Goal: Information Seeking & Learning: Learn about a topic

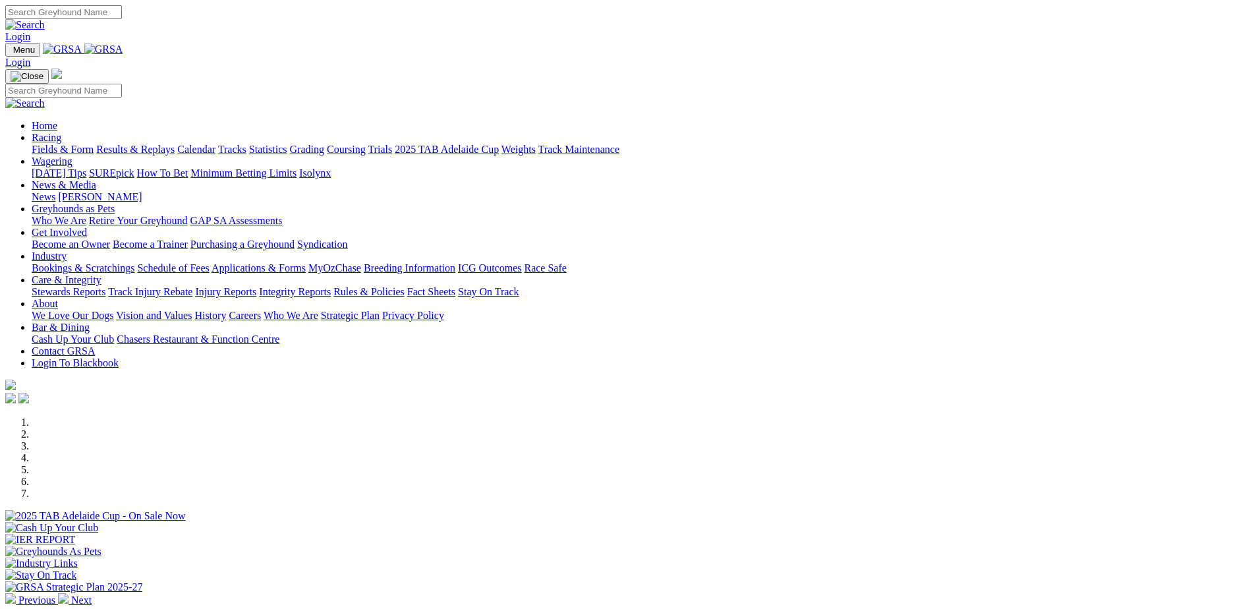
click at [122, 14] on input "Search" at bounding box center [63, 12] width 117 height 14
type input "springvale rita"
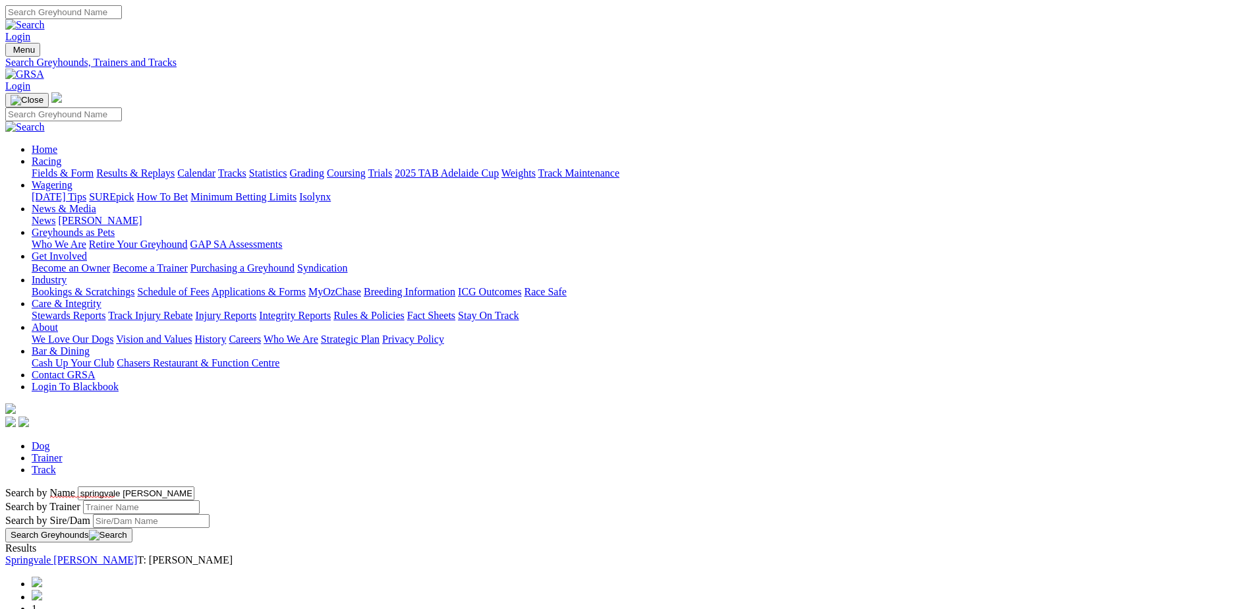
click at [137, 554] on link "Springvale Rita" at bounding box center [71, 559] width 132 height 11
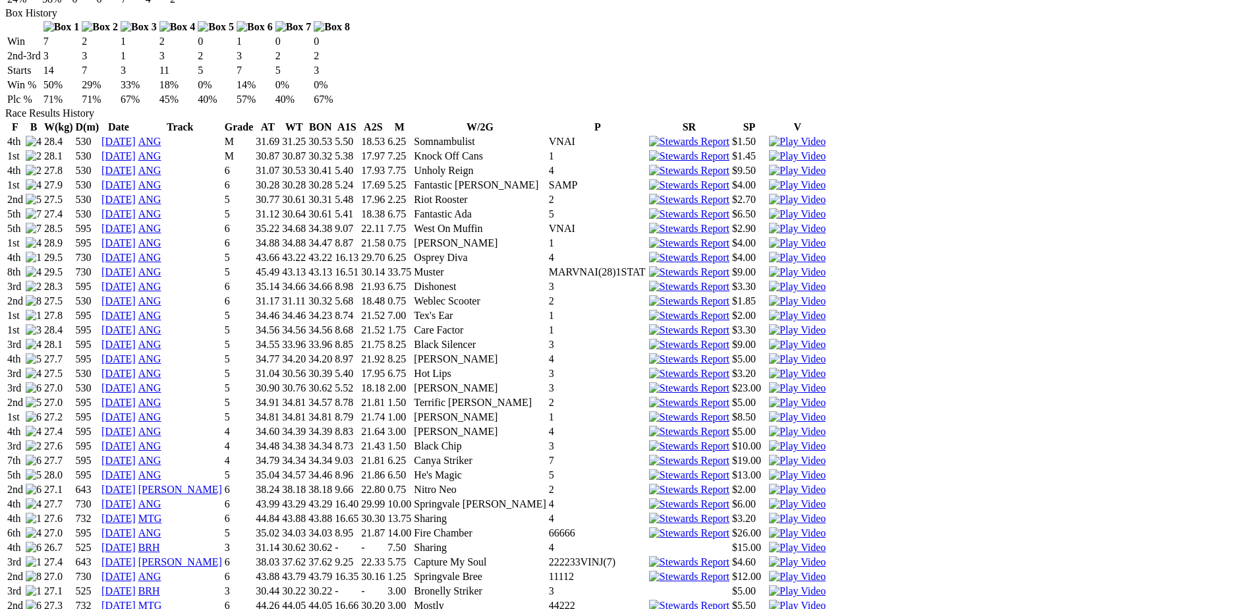
scroll to position [1054, 0]
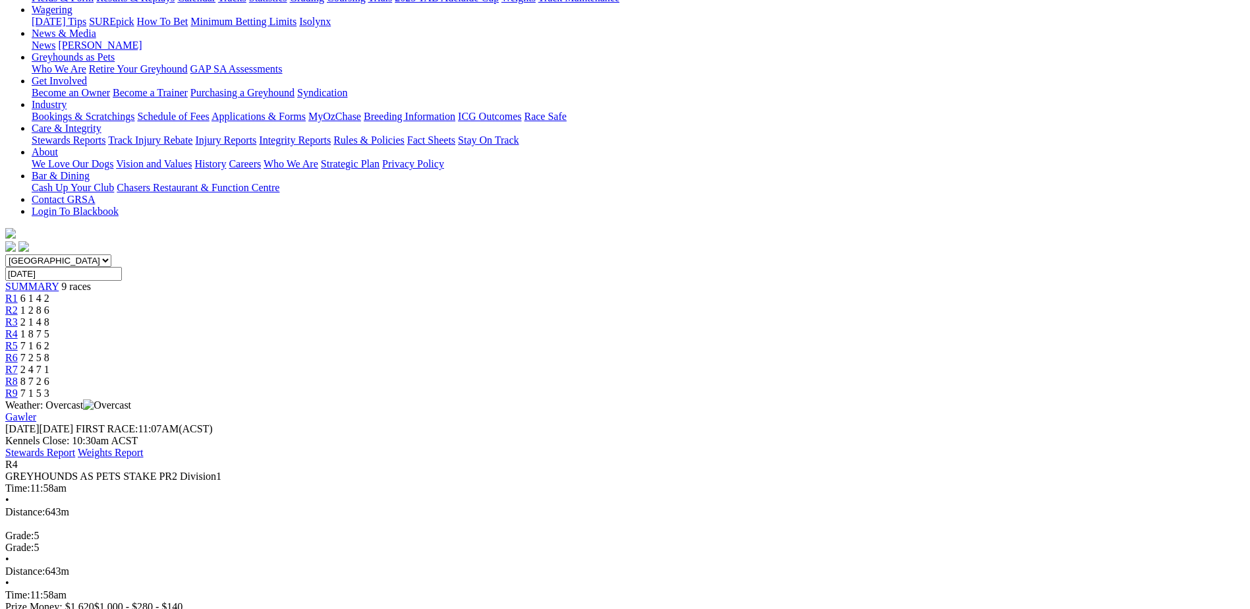
scroll to position [198, 0]
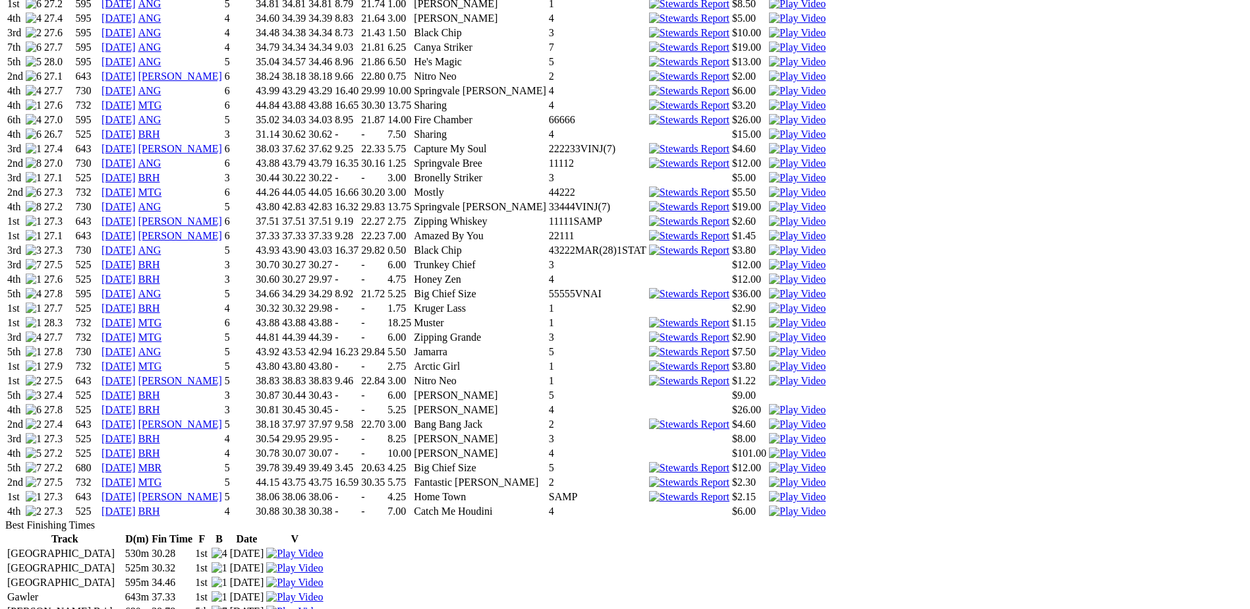
scroll to position [1318, 0]
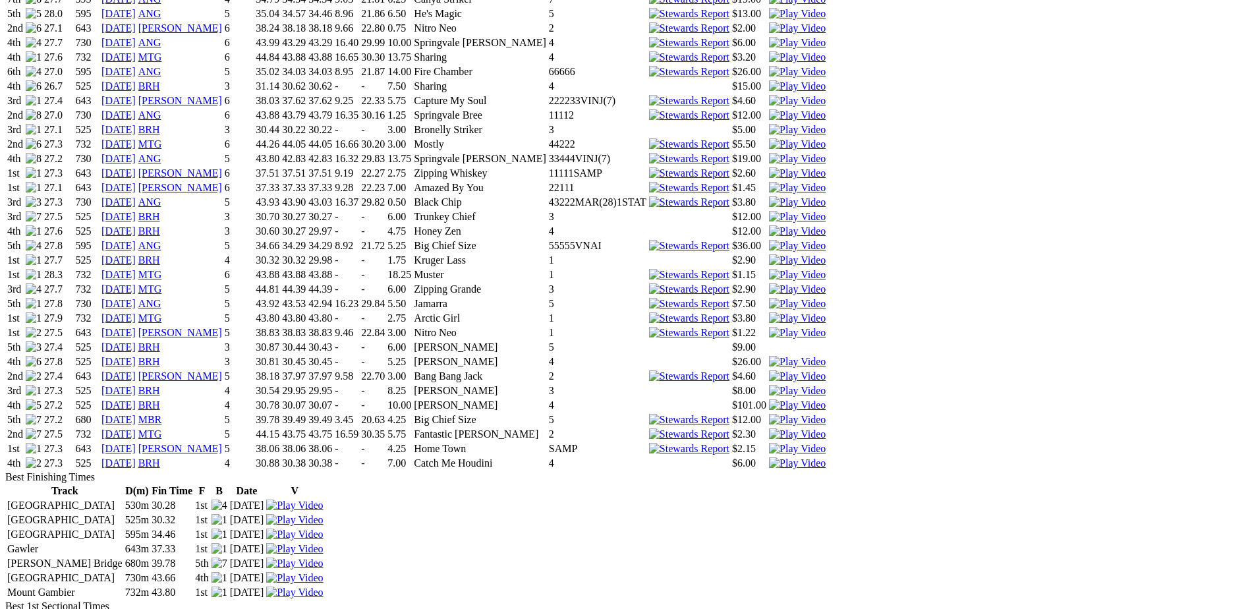
click at [136, 370] on link "31 Aug 25" at bounding box center [118, 375] width 34 height 11
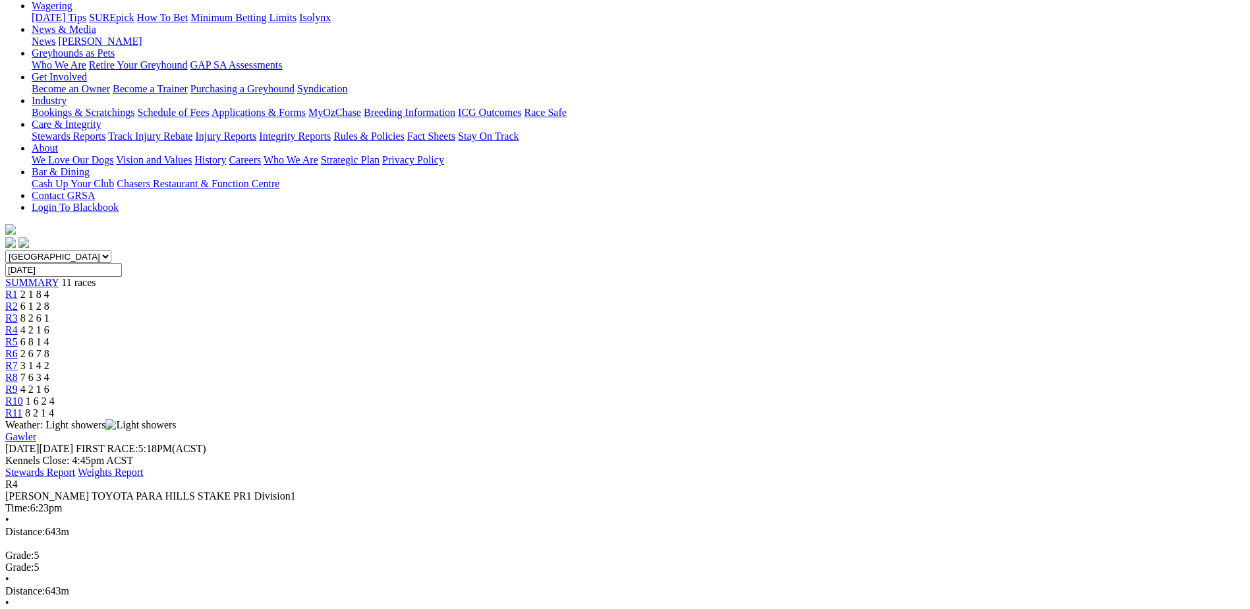
scroll to position [198, 0]
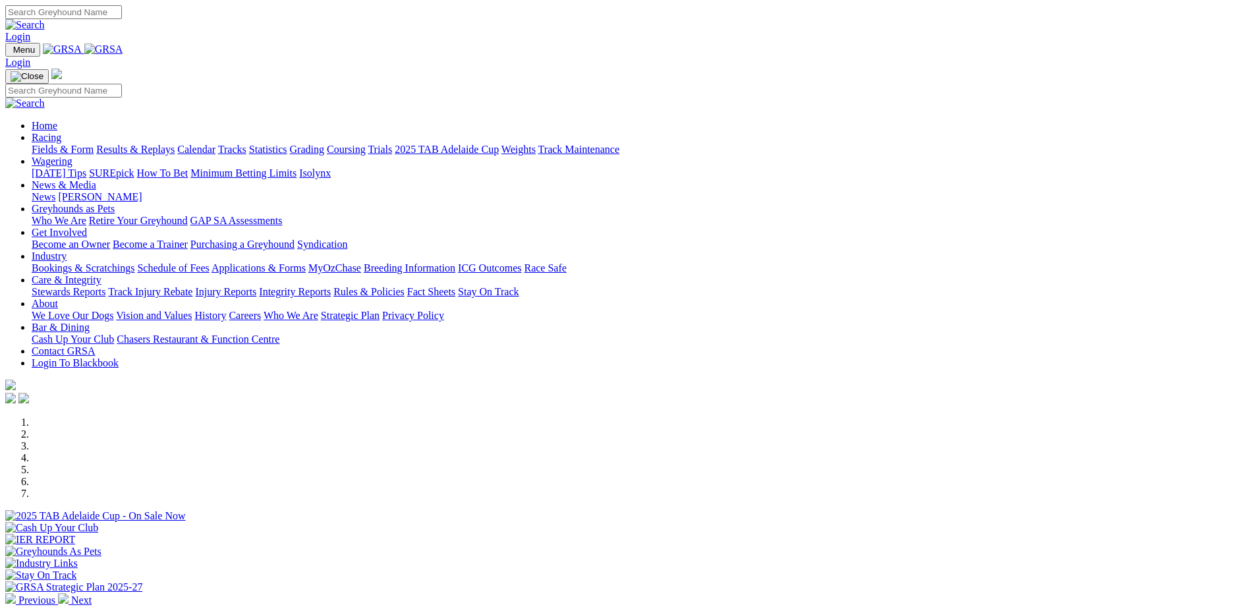
click at [61, 132] on link "Racing" at bounding box center [47, 137] width 30 height 11
click at [215, 144] on link "Calendar" at bounding box center [196, 149] width 38 height 11
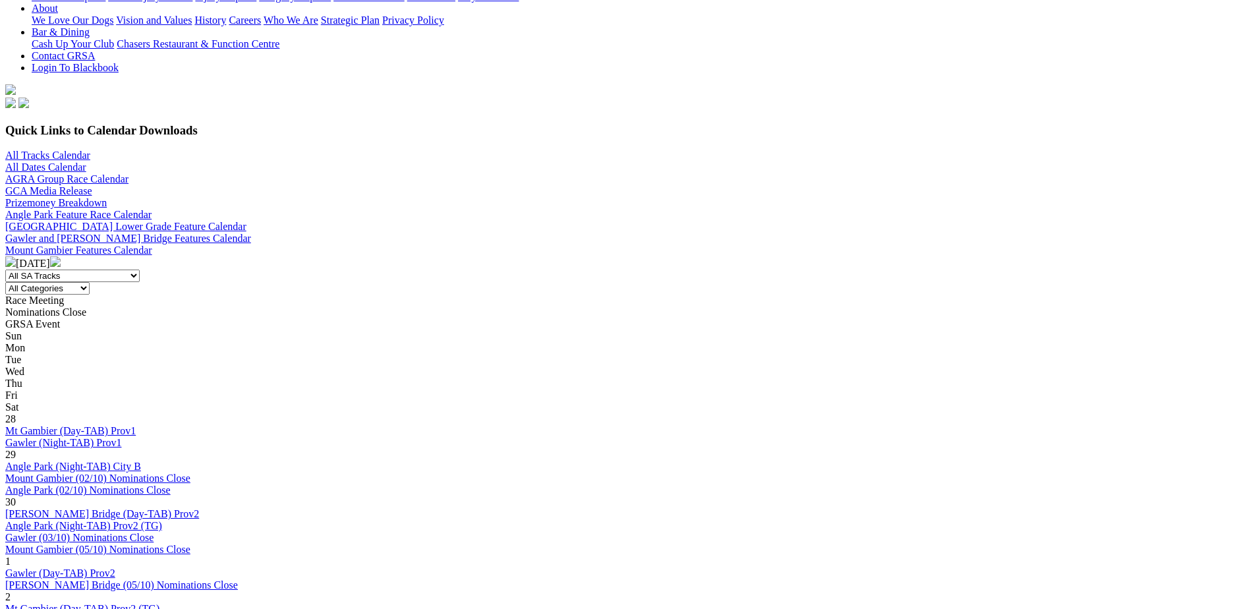
scroll to position [329, 0]
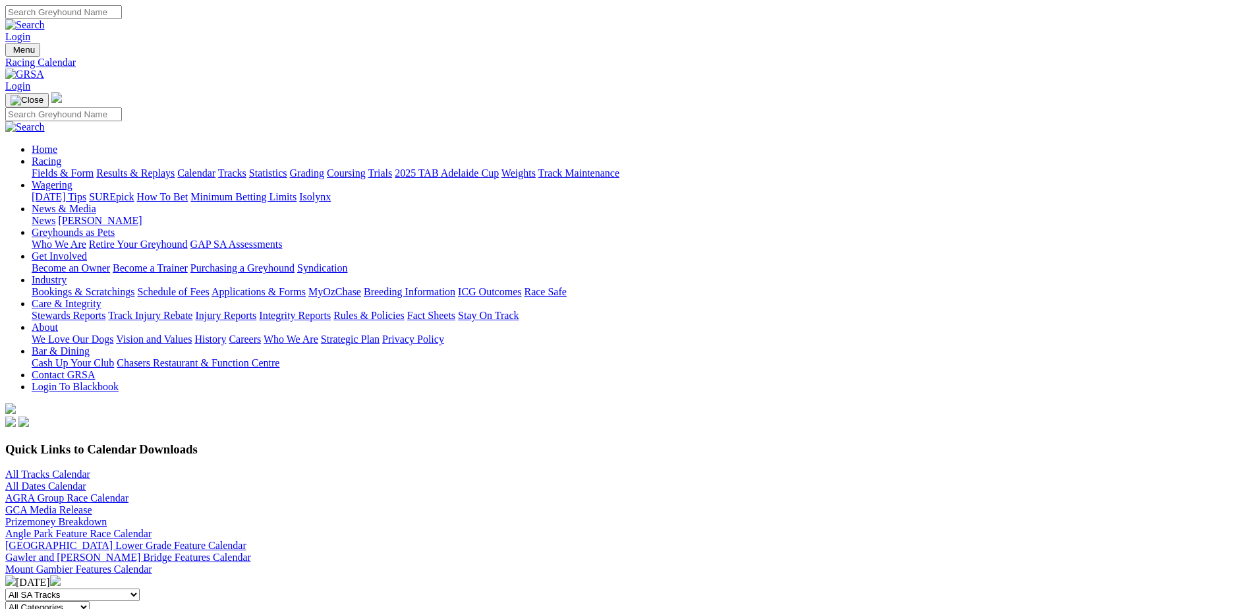
scroll to position [395, 0]
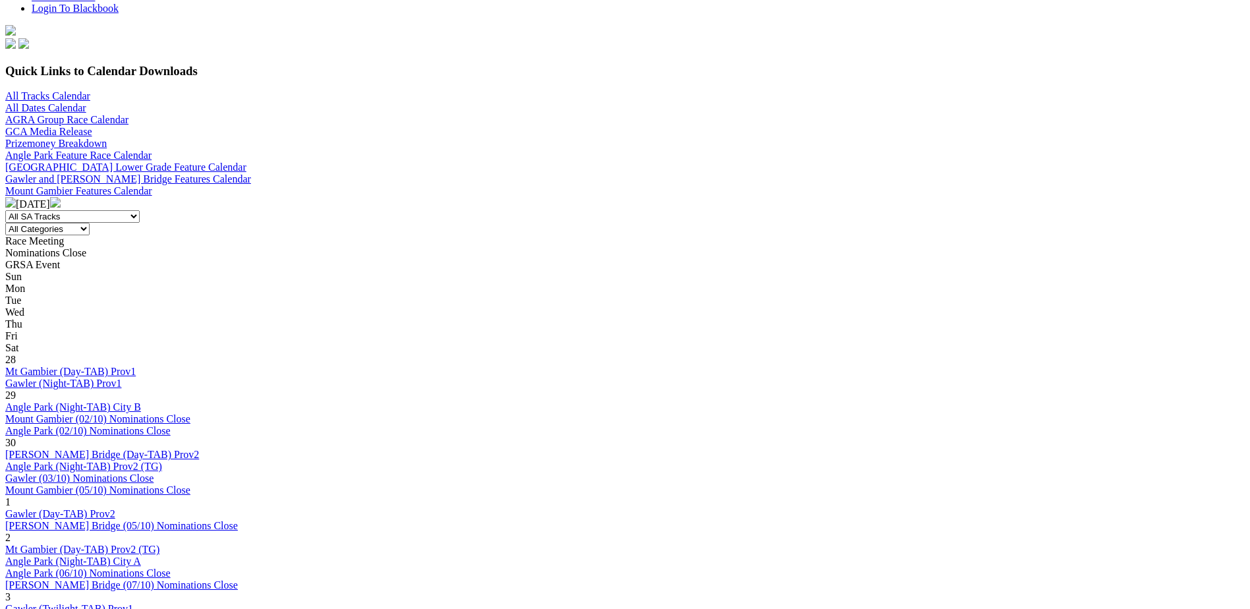
scroll to position [395, 0]
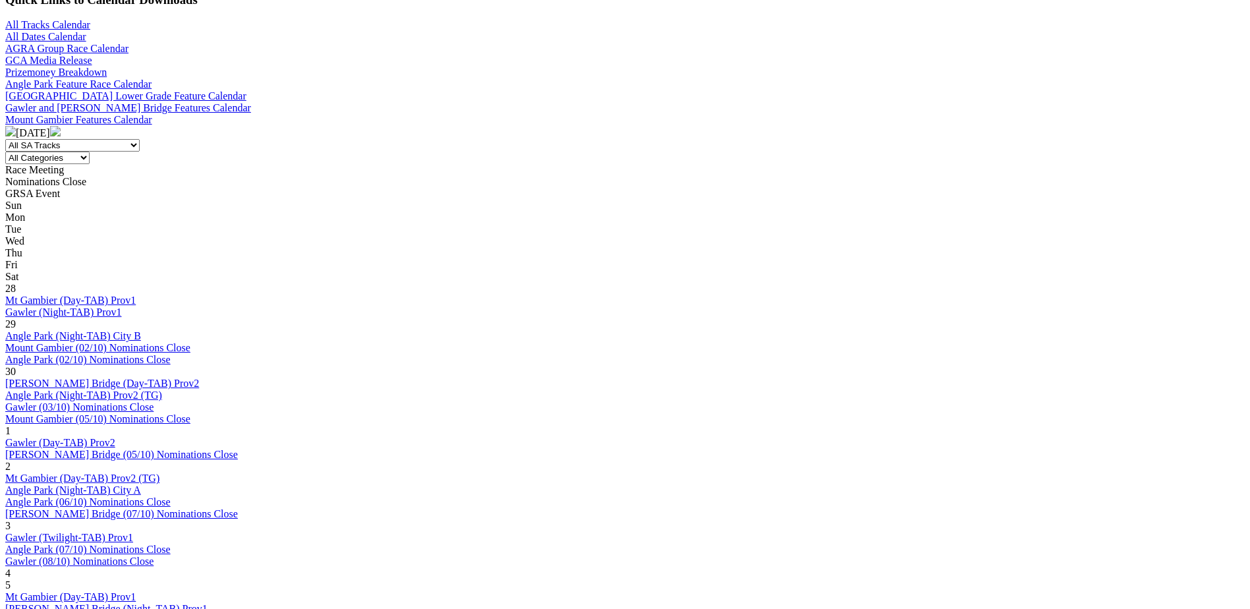
scroll to position [461, 0]
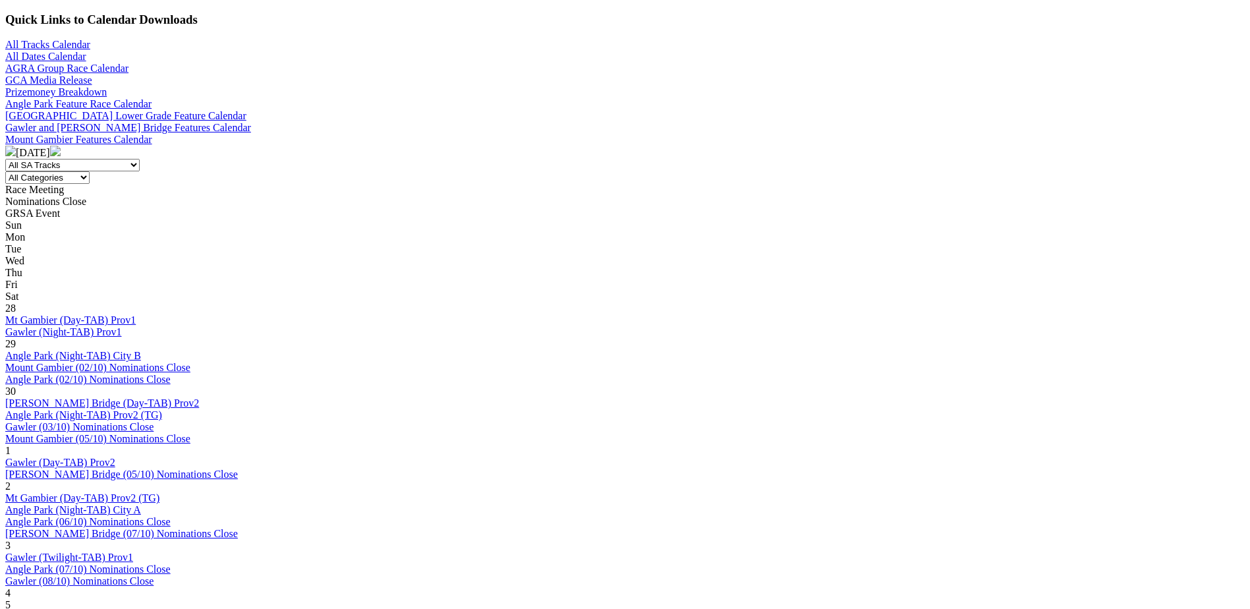
scroll to position [461, 0]
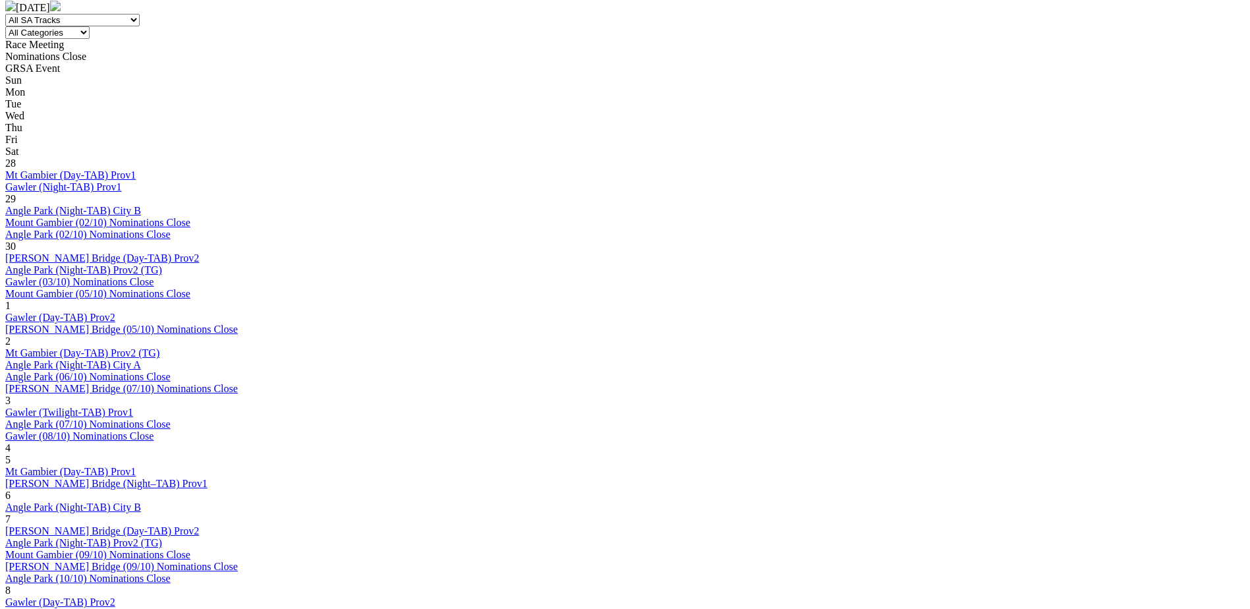
scroll to position [593, 0]
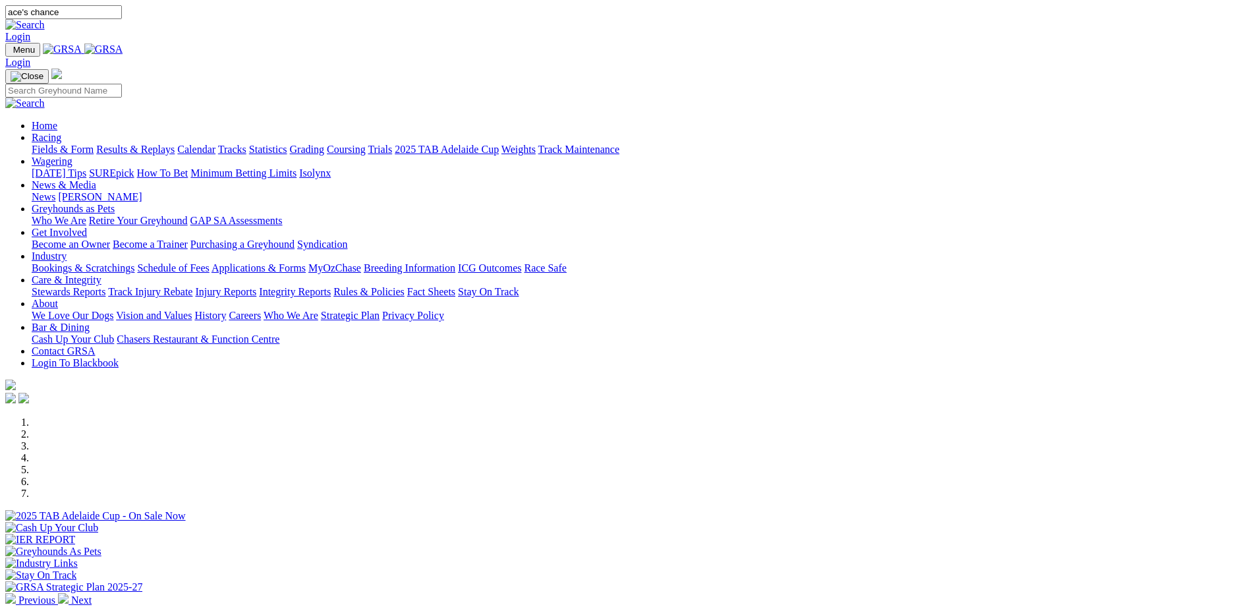
type input "ace's chance"
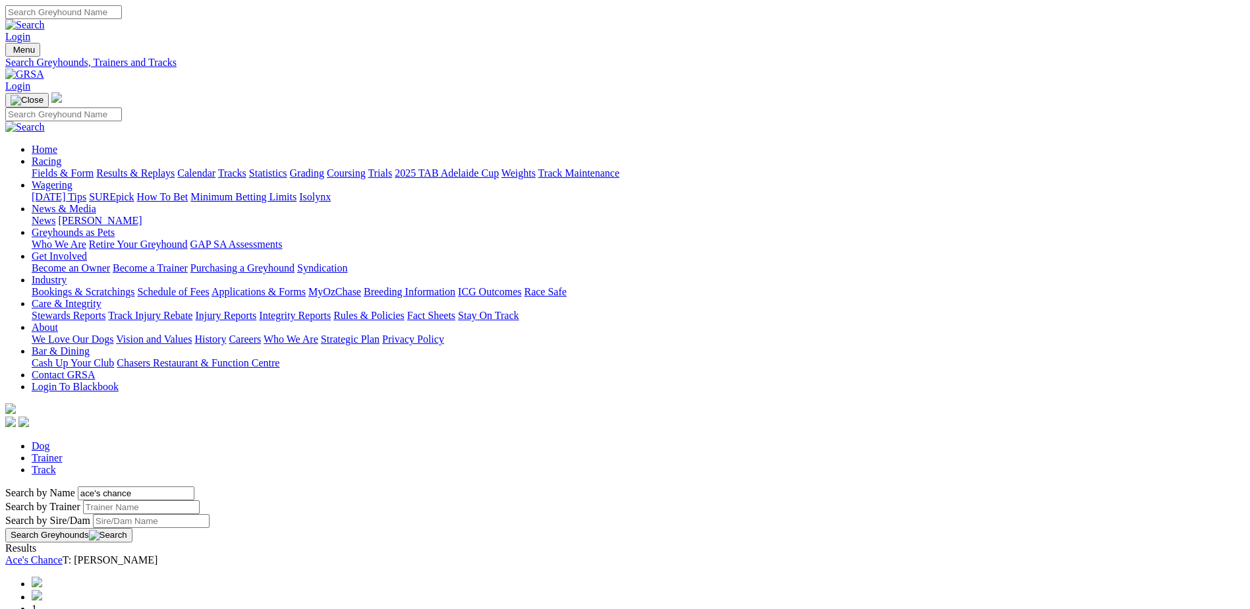
click at [63, 554] on link "Ace's Chance" at bounding box center [33, 559] width 57 height 11
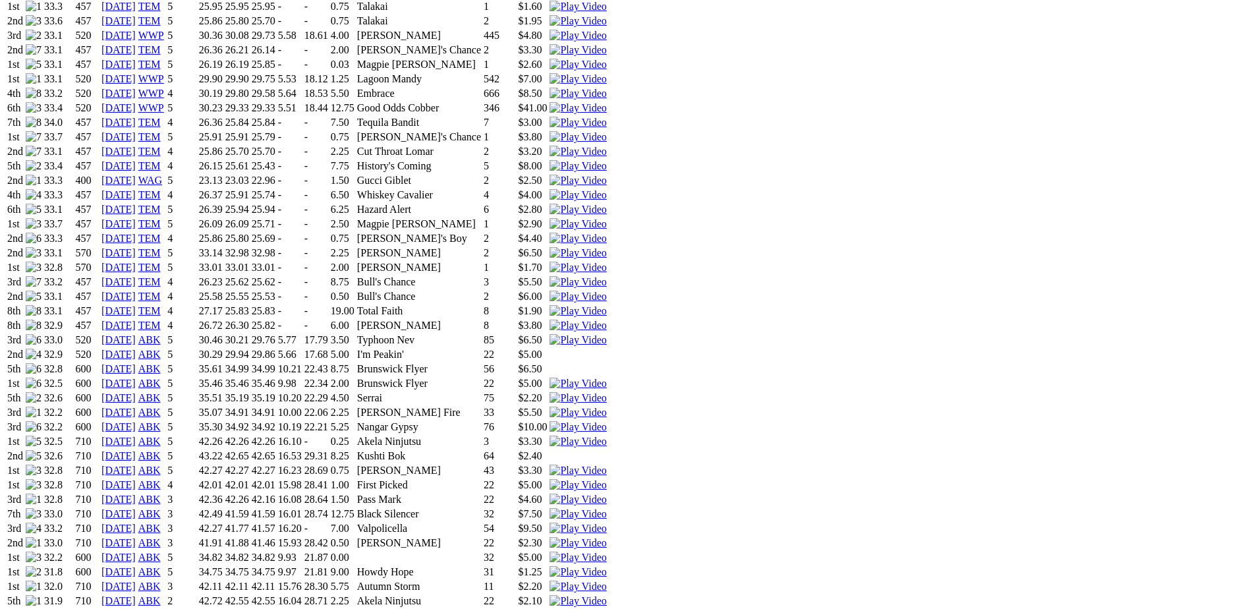
scroll to position [1516, 0]
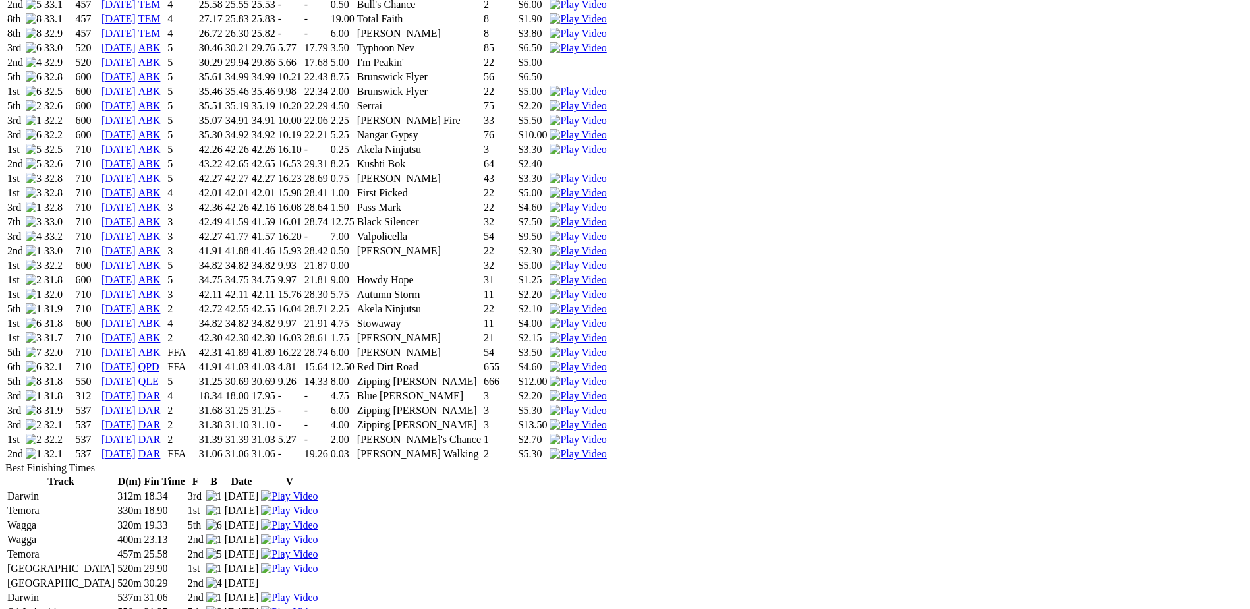
click at [606, 448] on img at bounding box center [578, 454] width 57 height 12
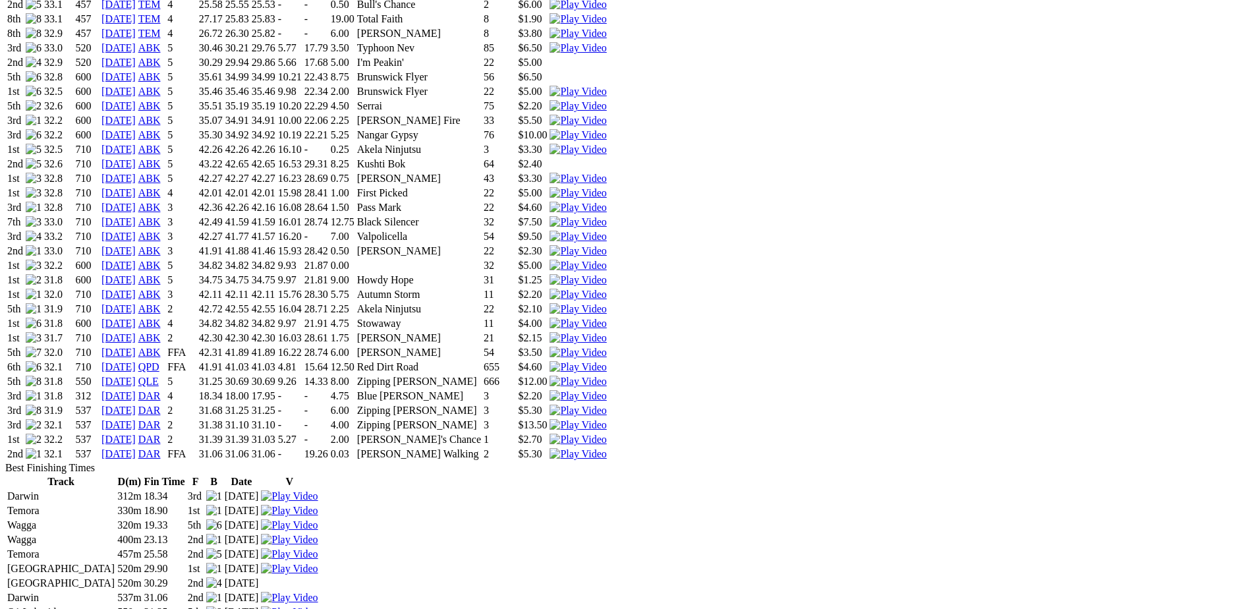
click at [136, 448] on link "[DATE]" at bounding box center [118, 453] width 34 height 11
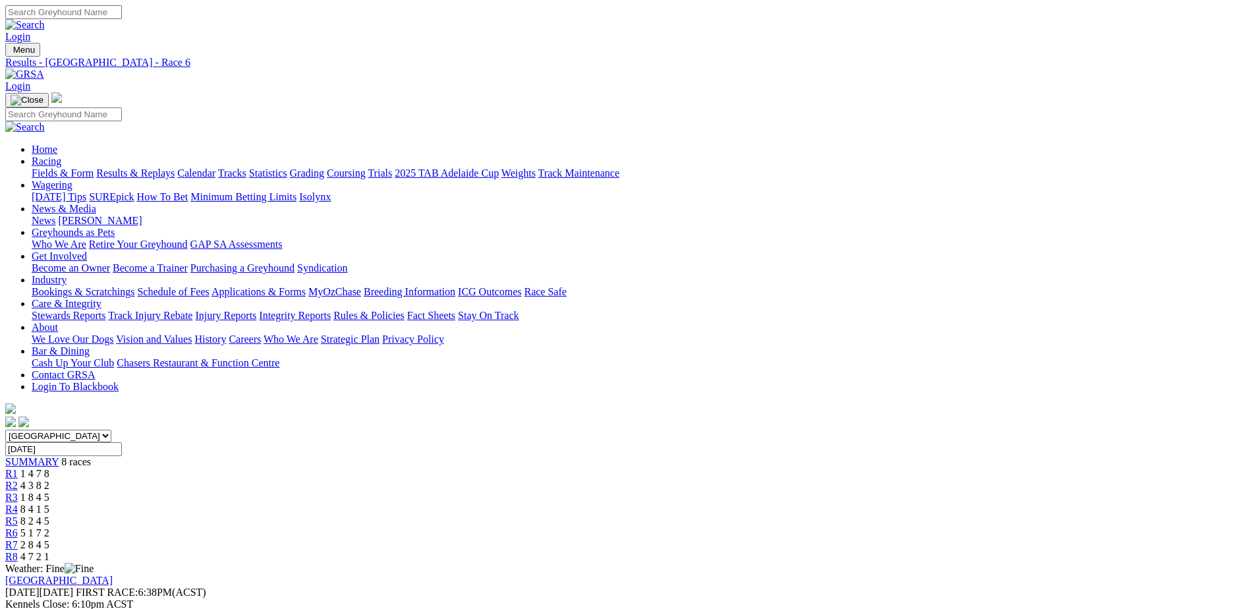
click at [91, 456] on span "8 races" at bounding box center [76, 461] width 30 height 11
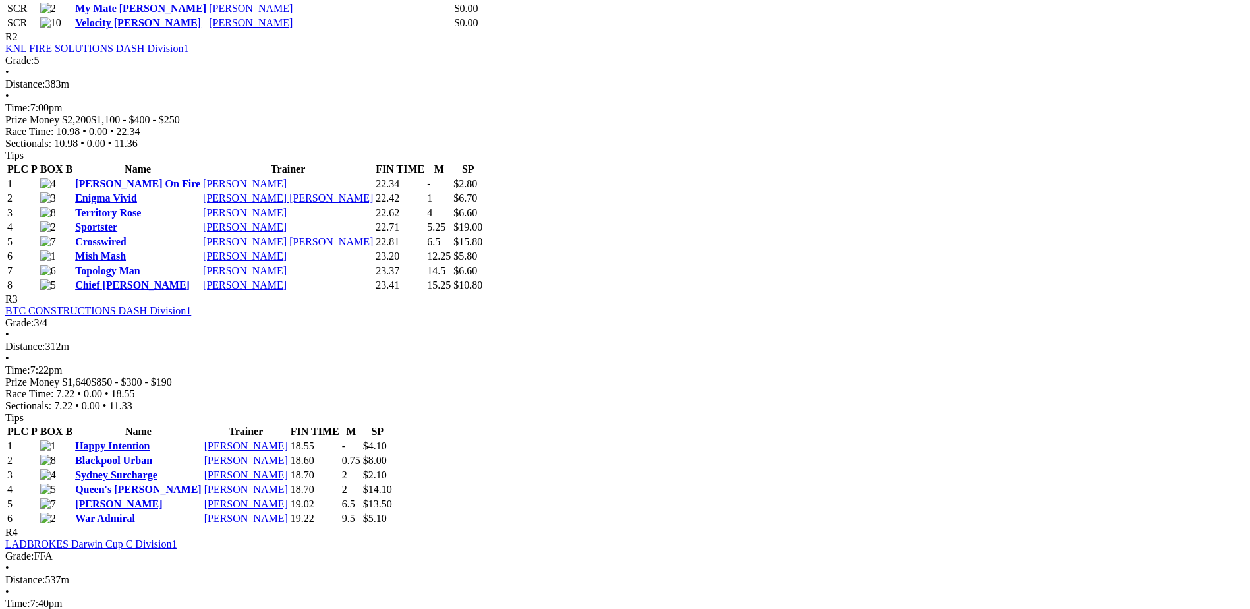
scroll to position [923, 0]
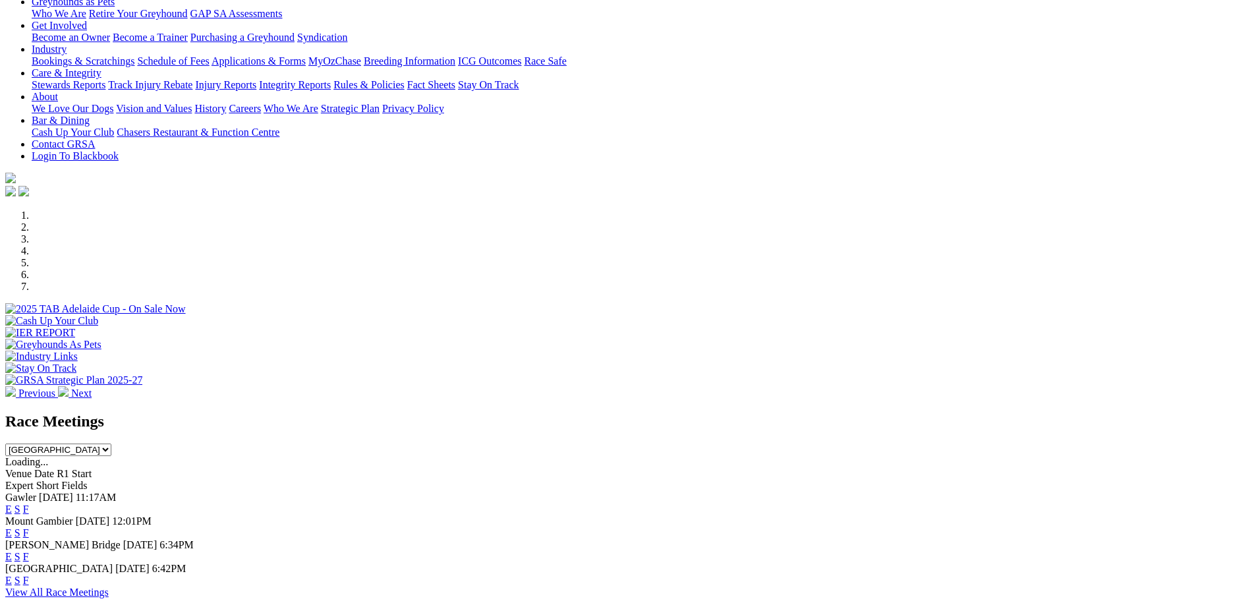
scroll to position [264, 0]
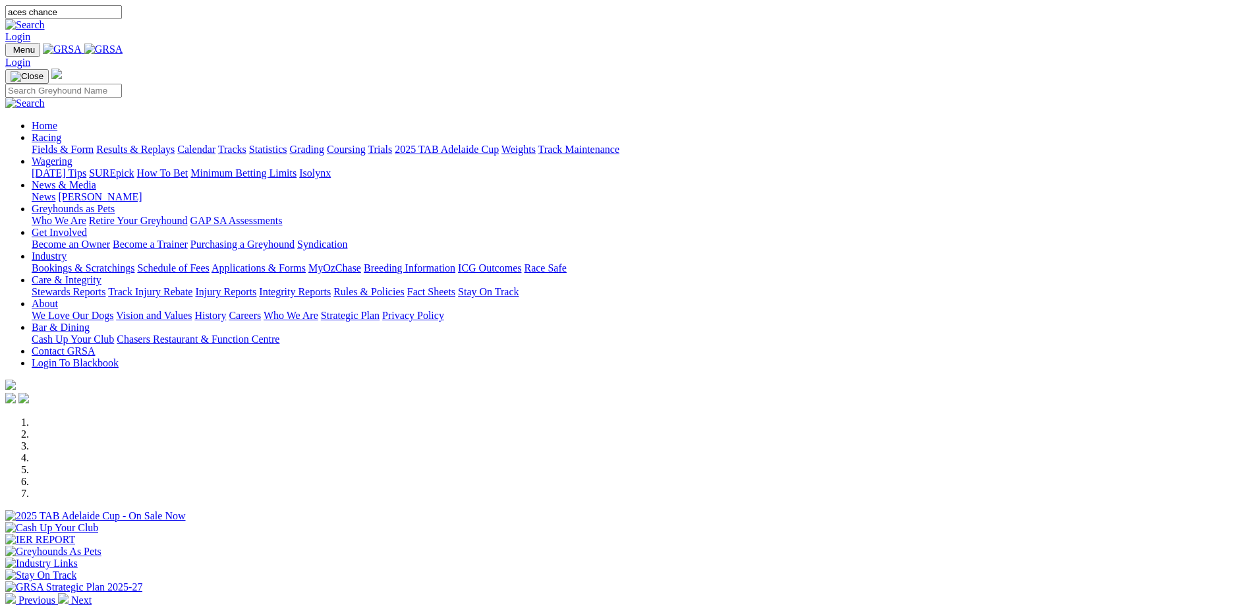
type input "aces chance"
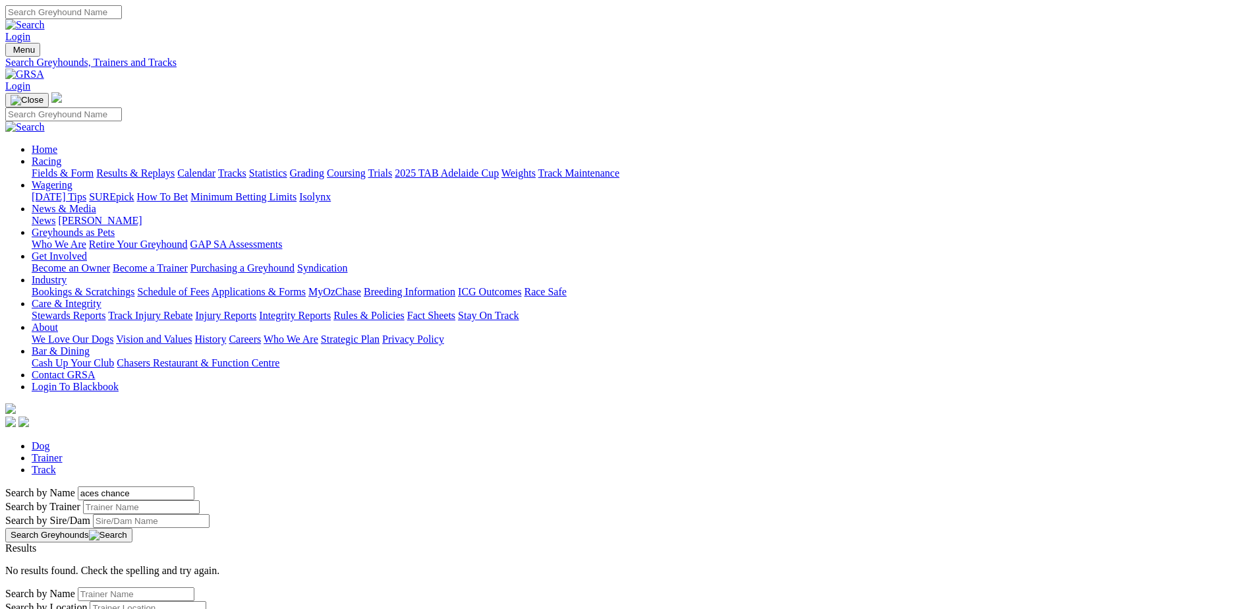
click at [194, 486] on input "aces chance" at bounding box center [136, 493] width 117 height 14
type input "ace's chance"
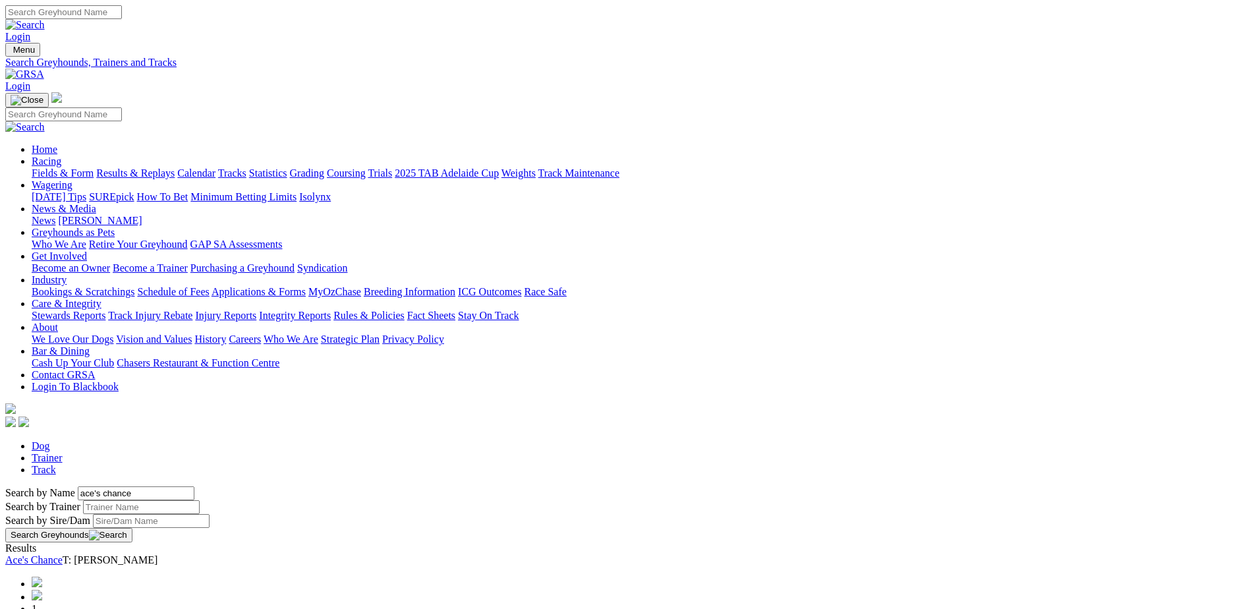
click at [63, 554] on link "Ace's Chance" at bounding box center [33, 559] width 57 height 11
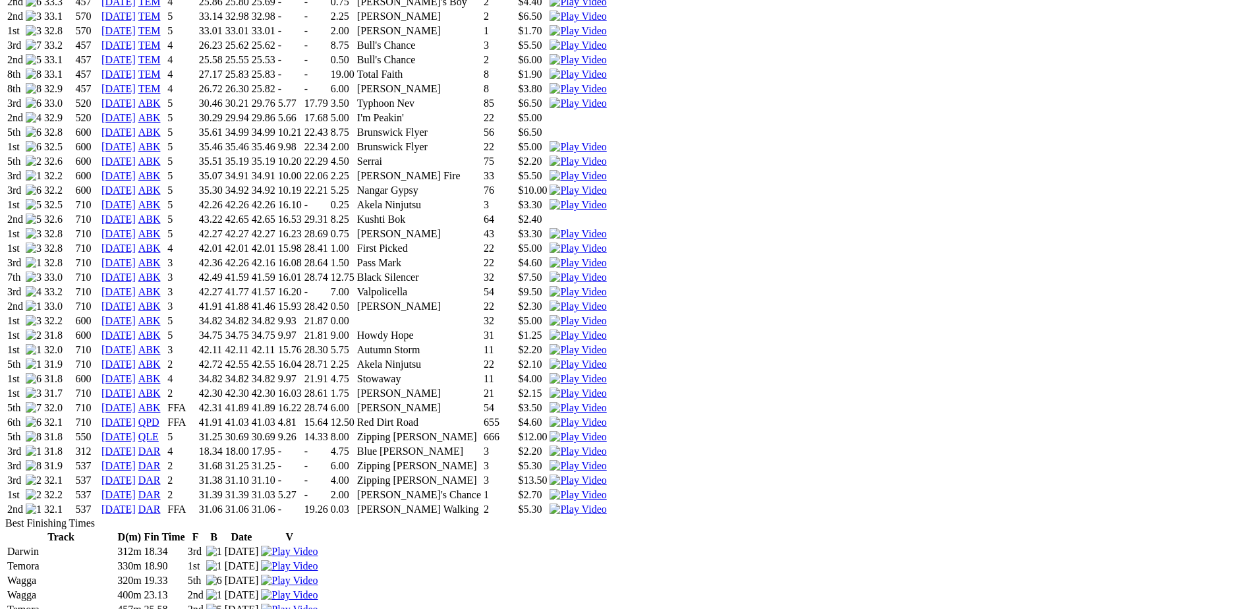
scroll to position [1516, 0]
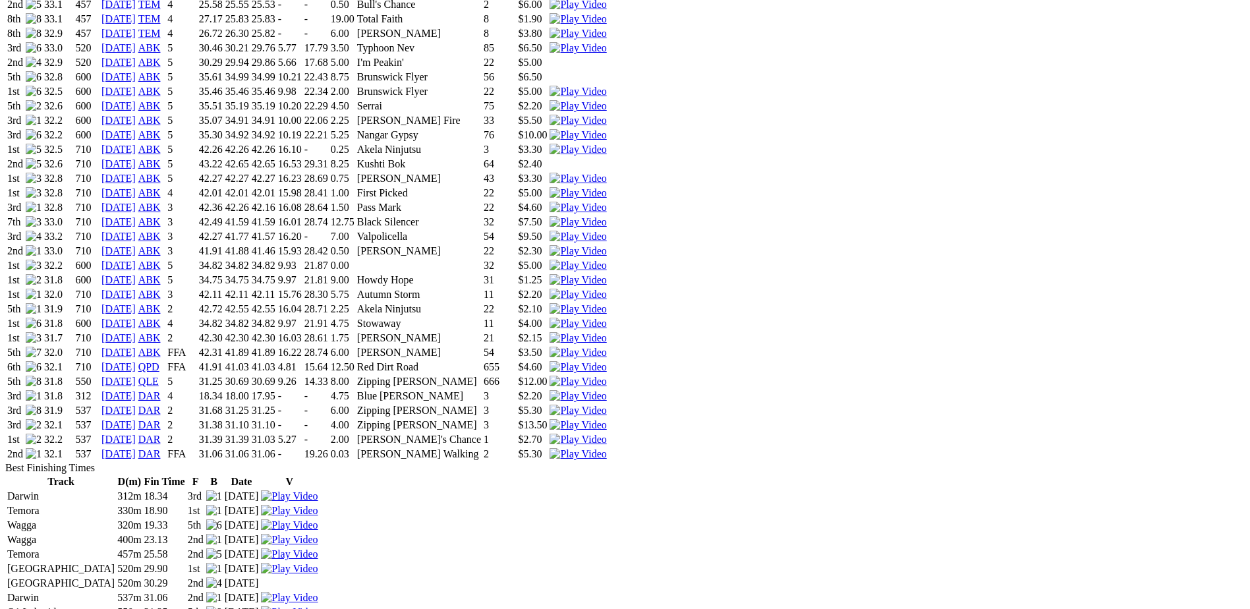
click at [136, 434] on link "[DATE]" at bounding box center [118, 439] width 34 height 11
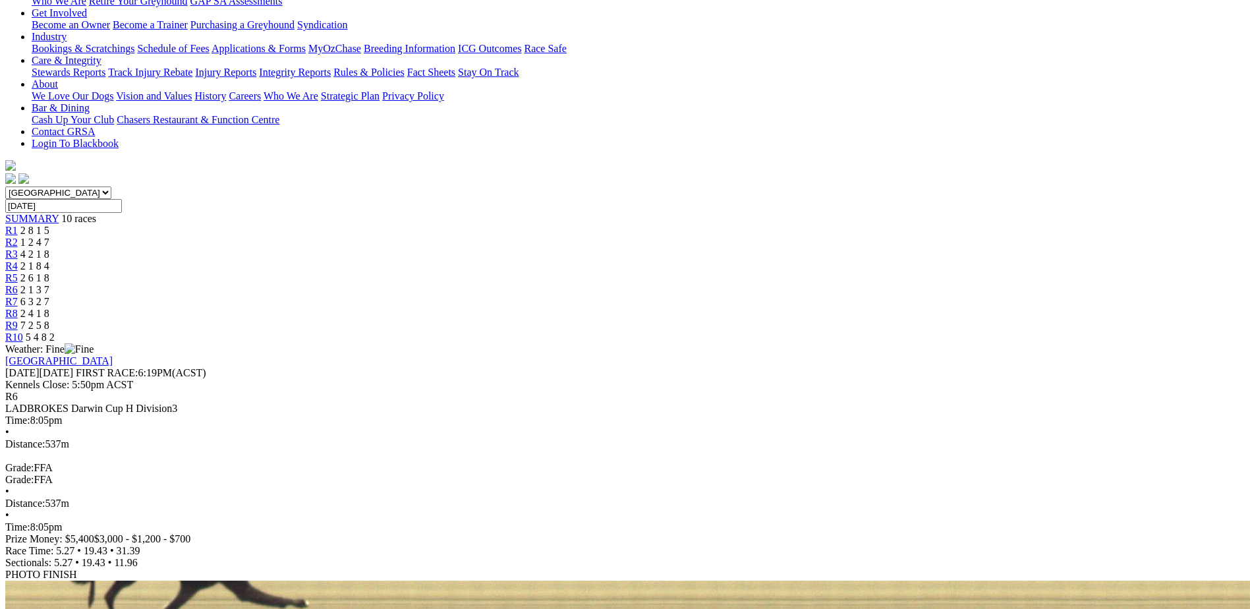
scroll to position [264, 0]
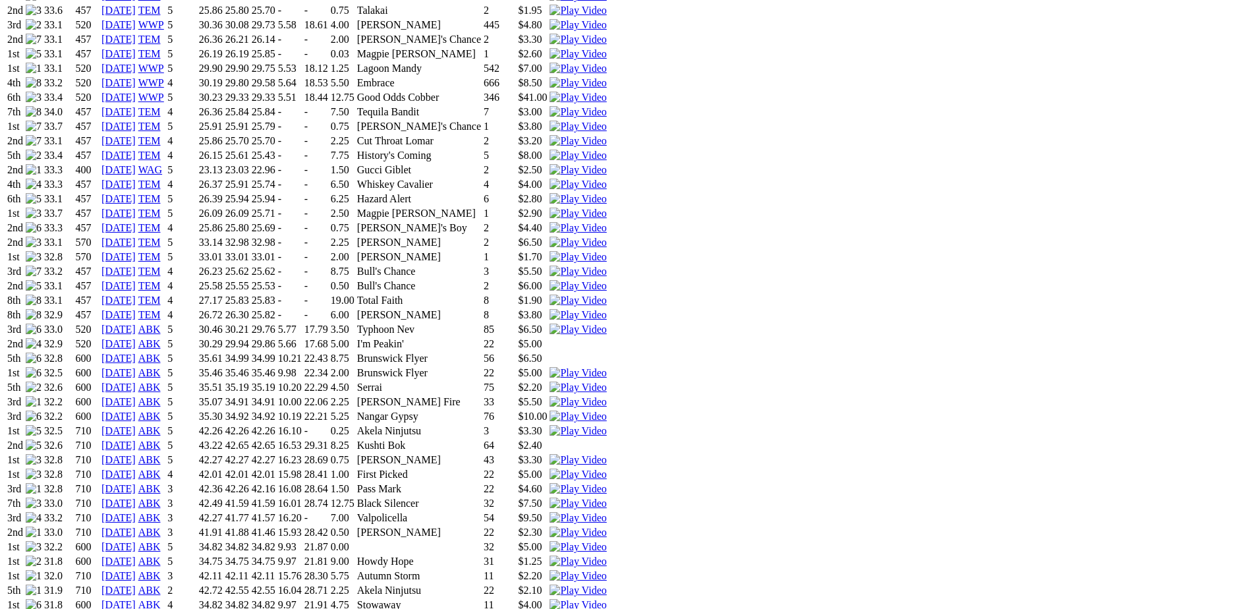
scroll to position [1384, 0]
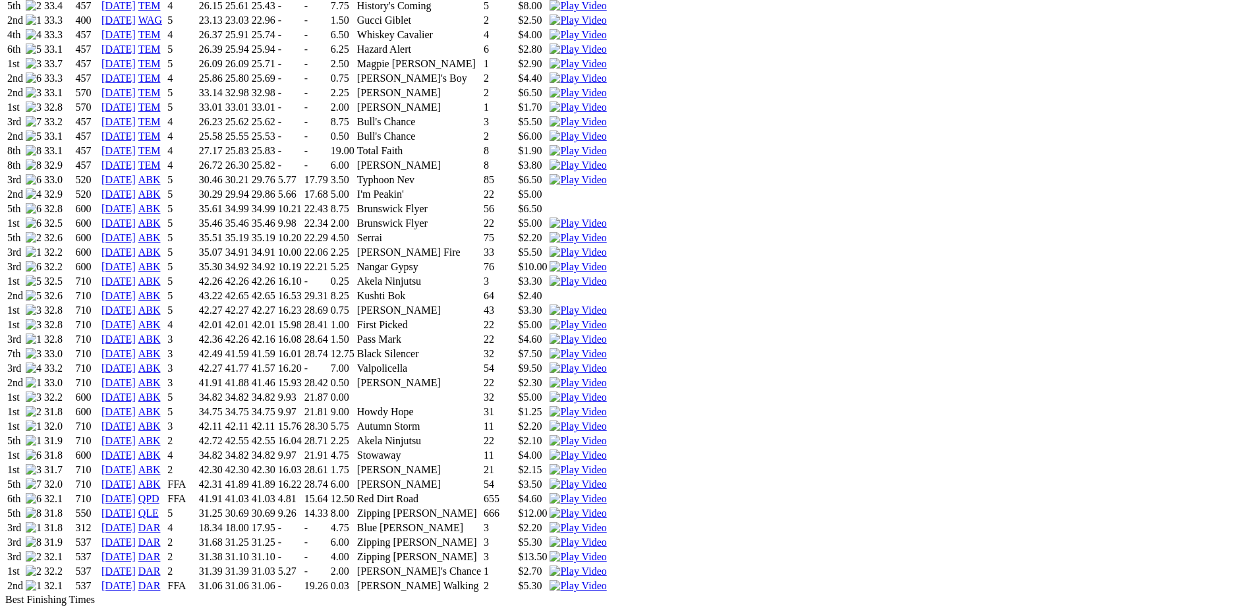
click at [136, 580] on link "03 Aug 25" at bounding box center [118, 585] width 34 height 11
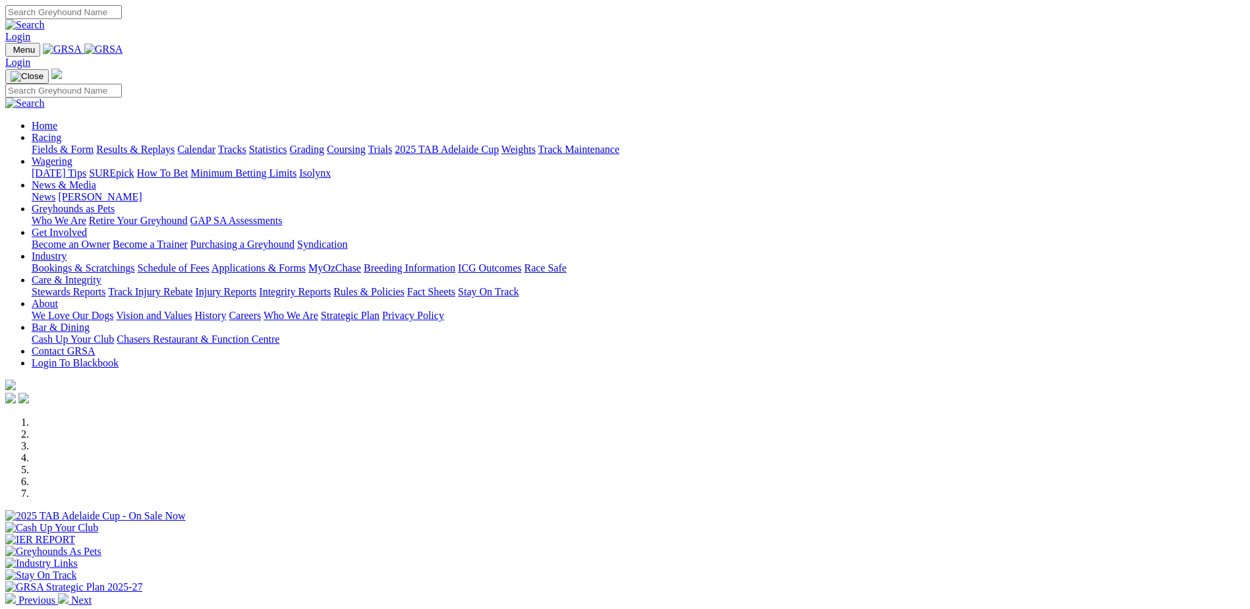
click at [61, 132] on link "Racing" at bounding box center [47, 137] width 30 height 11
click at [215, 144] on link "Calendar" at bounding box center [196, 149] width 38 height 11
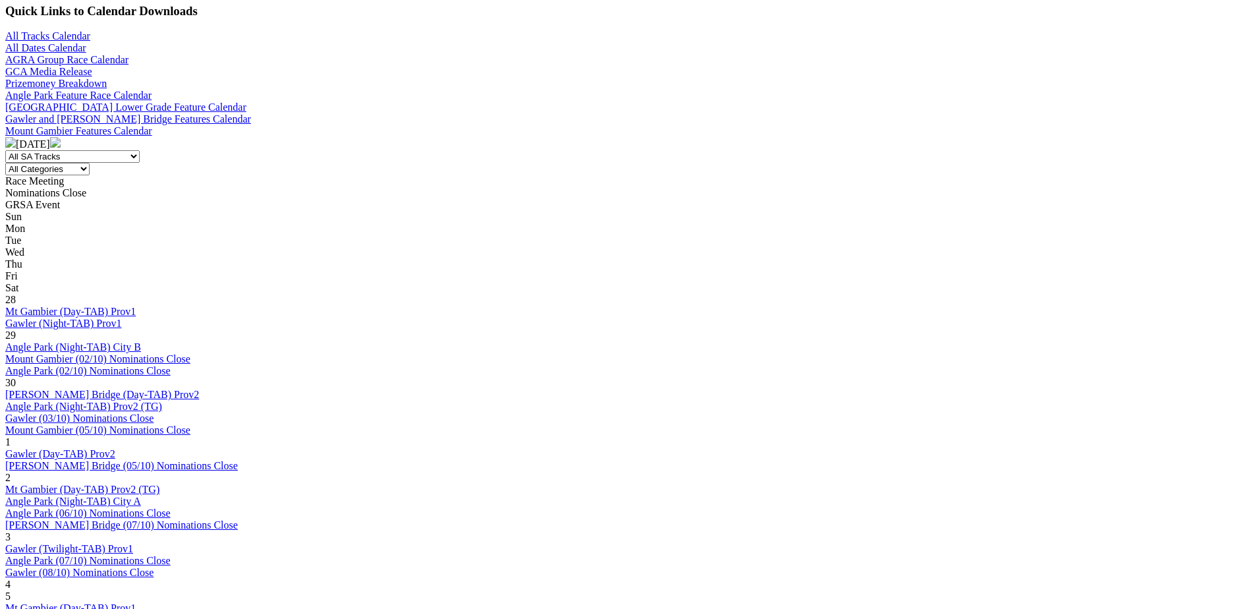
scroll to position [461, 0]
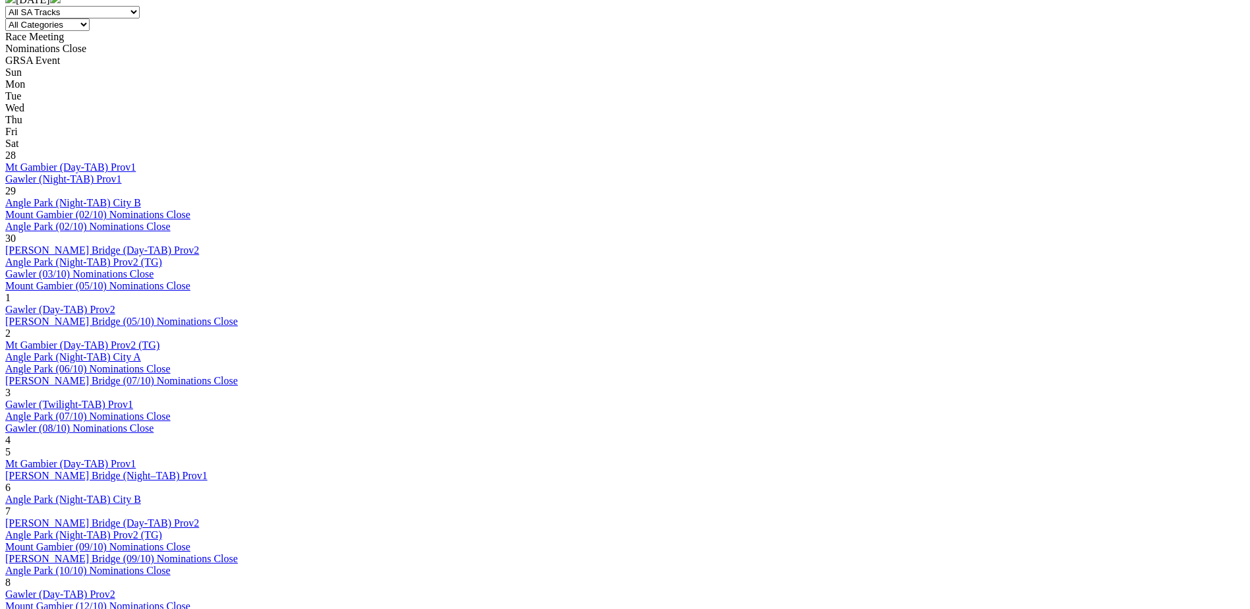
scroll to position [593, 0]
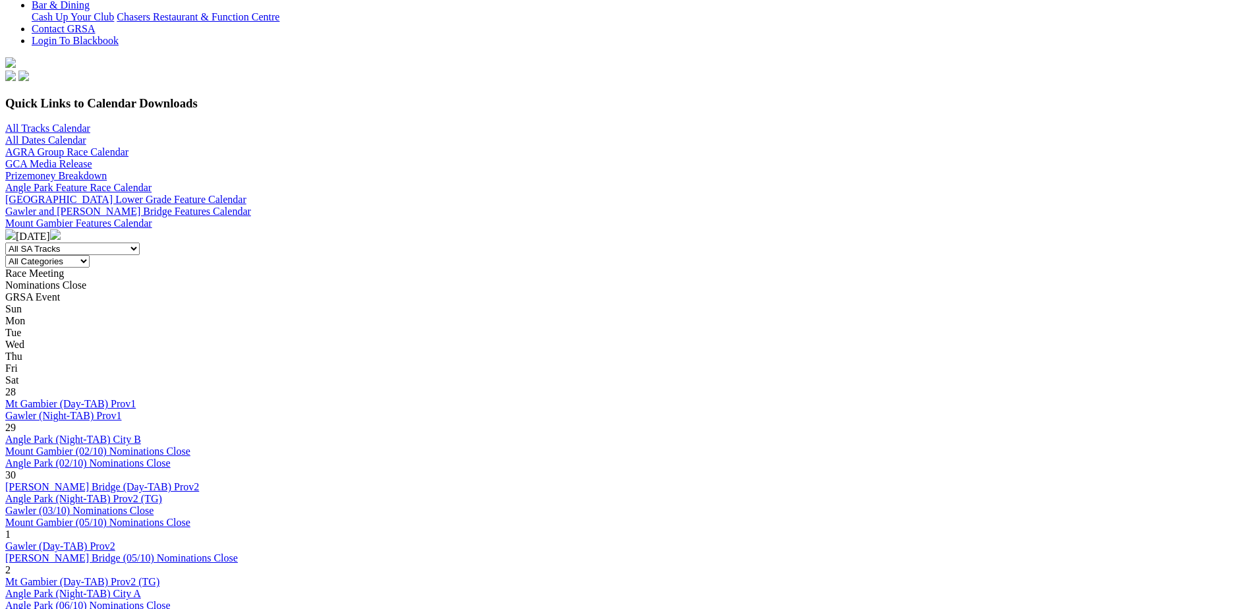
scroll to position [593, 0]
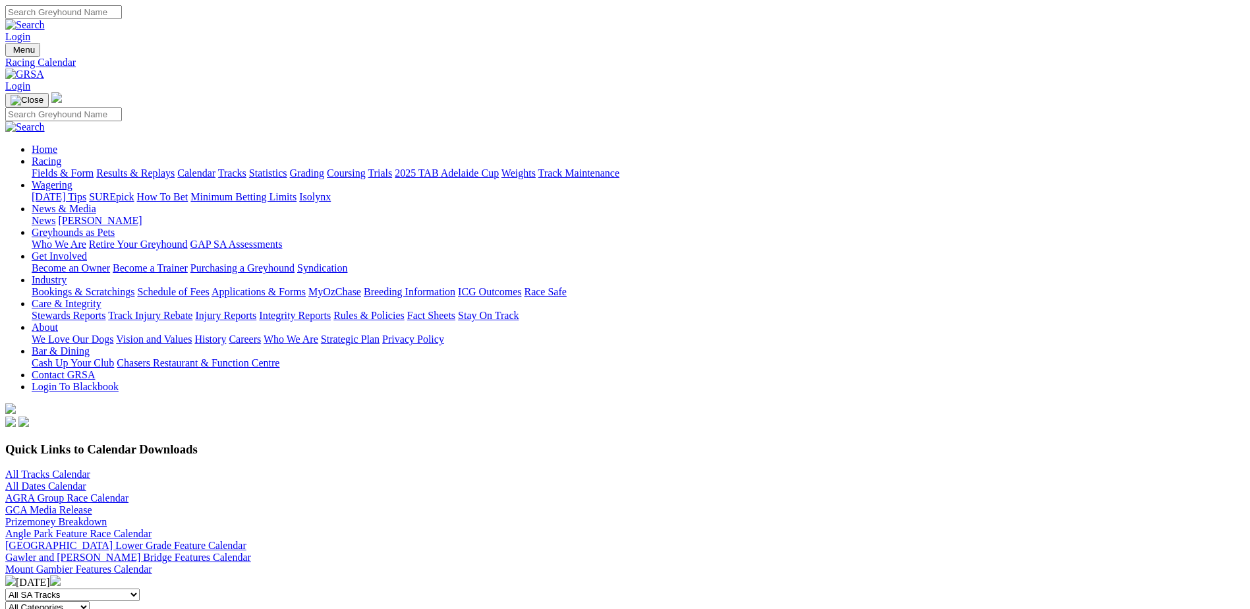
click at [122, 9] on input "Search" at bounding box center [63, 12] width 117 height 14
type input "canya concorde"
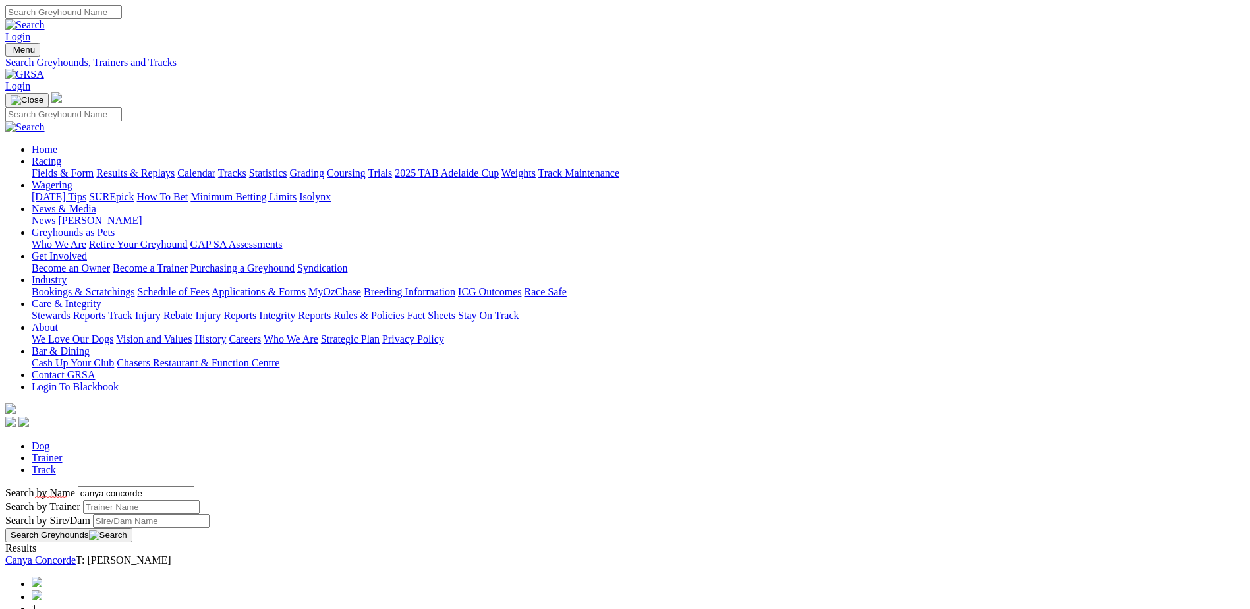
click at [76, 554] on link "Canya Concorde" at bounding box center [40, 559] width 71 height 11
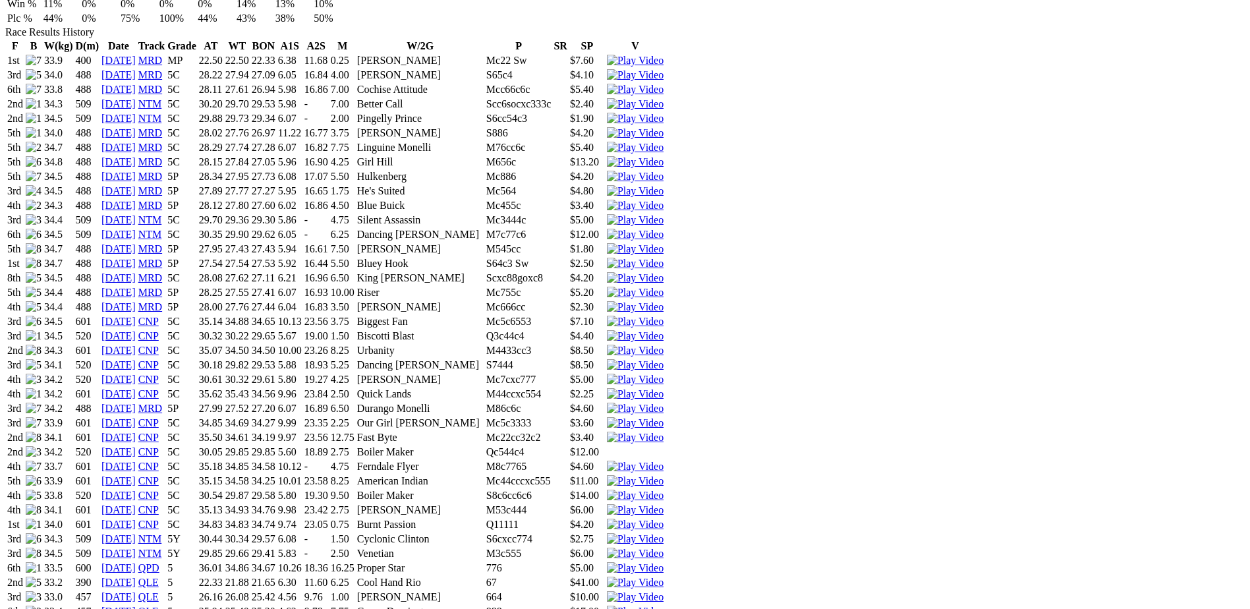
scroll to position [1120, 0]
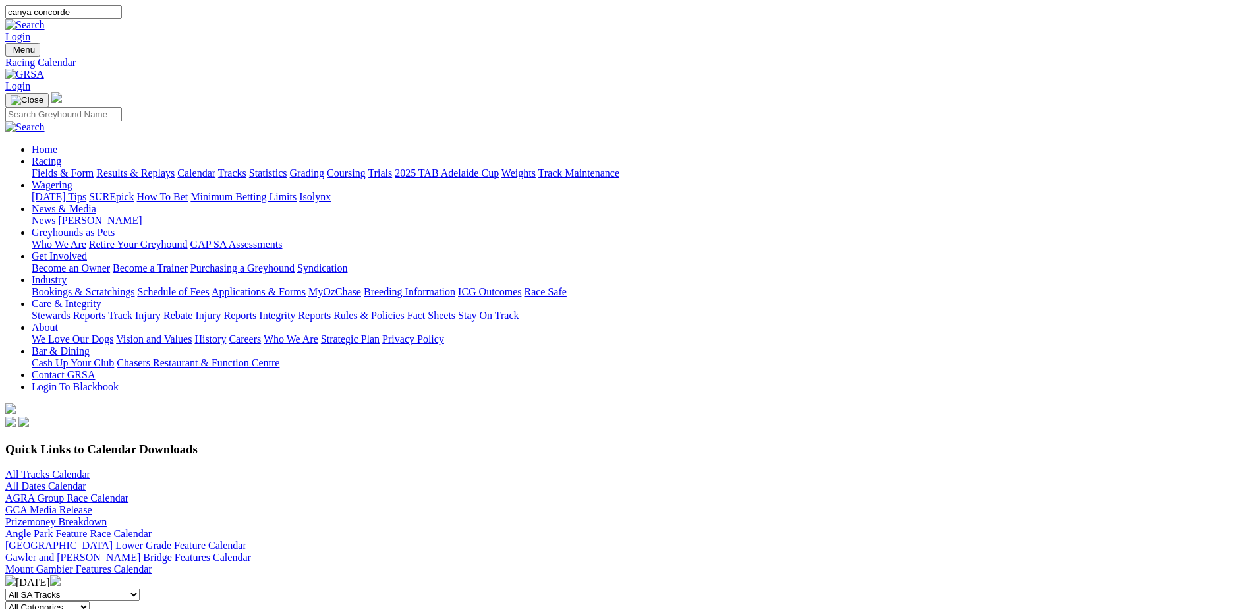
drag, startPoint x: 766, startPoint y: 17, endPoint x: 647, endPoint y: 22, distance: 118.7
click at [647, 22] on div "canya concorde Login" at bounding box center [624, 24] width 1239 height 38
type input "princess cordite"
click at [45, 19] on link at bounding box center [25, 24] width 40 height 11
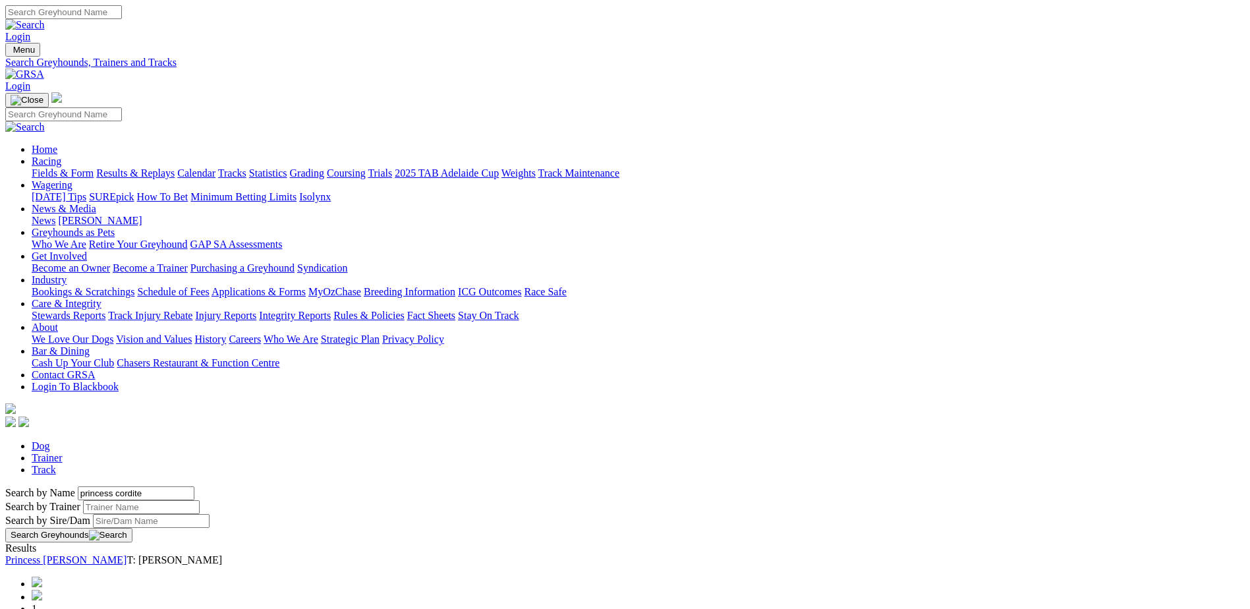
click at [127, 554] on link "Princess [PERSON_NAME]" at bounding box center [65, 559] width 121 height 11
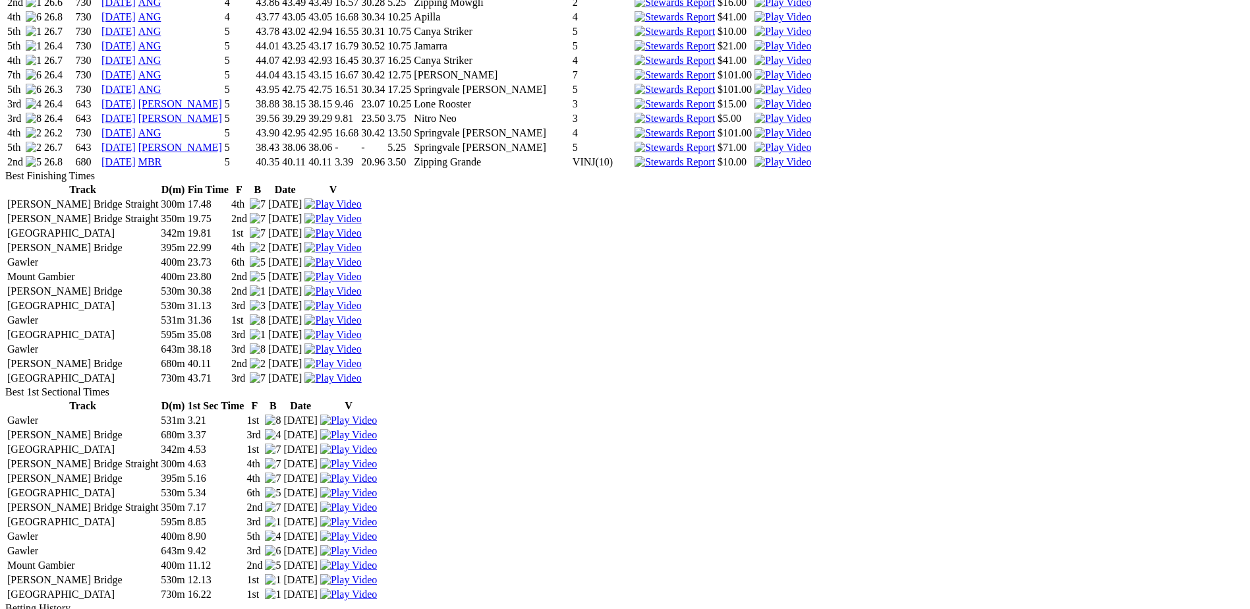
scroll to position [2109, 0]
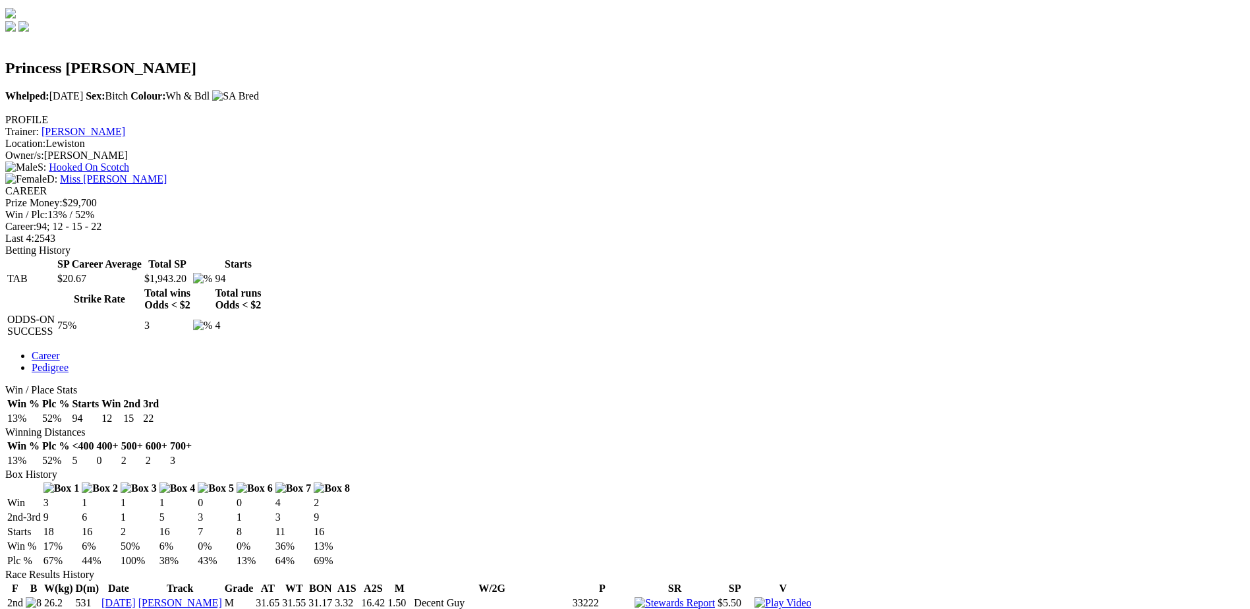
scroll to position [0, 0]
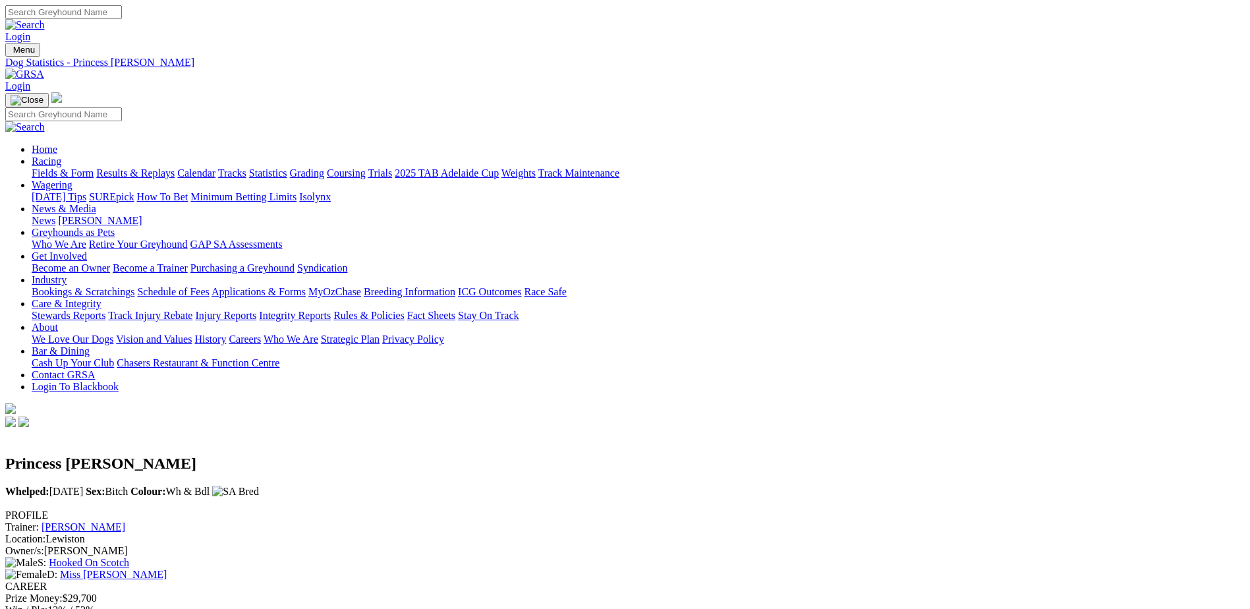
click at [94, 167] on link "Fields & Form" at bounding box center [63, 172] width 62 height 11
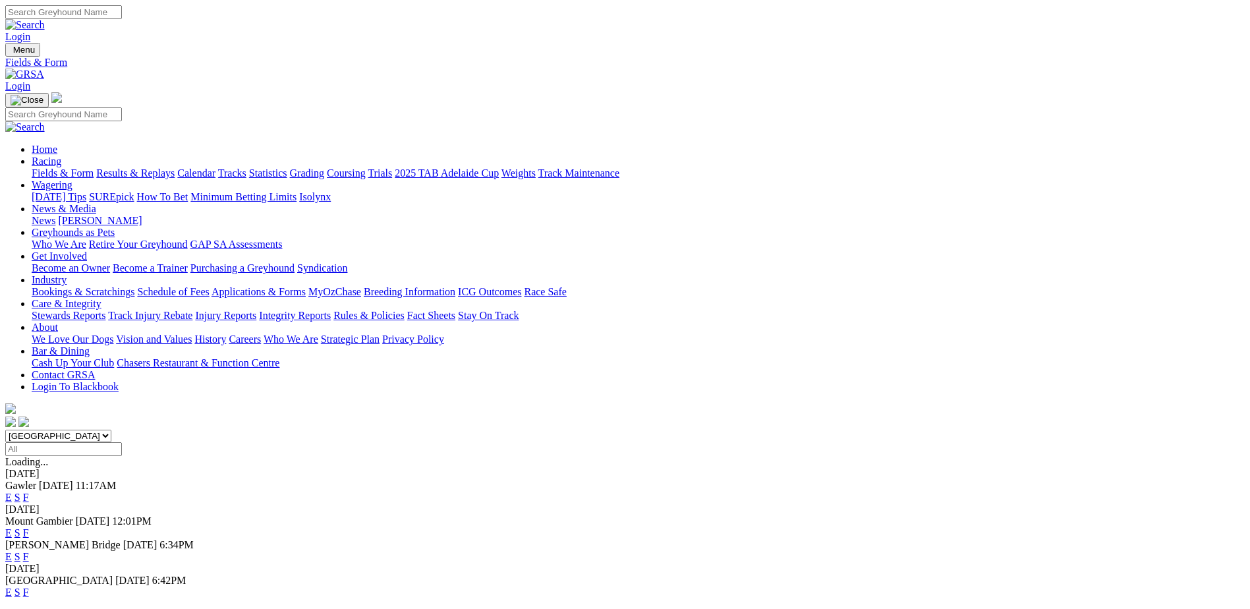
click at [215, 167] on link "Calendar" at bounding box center [196, 172] width 38 height 11
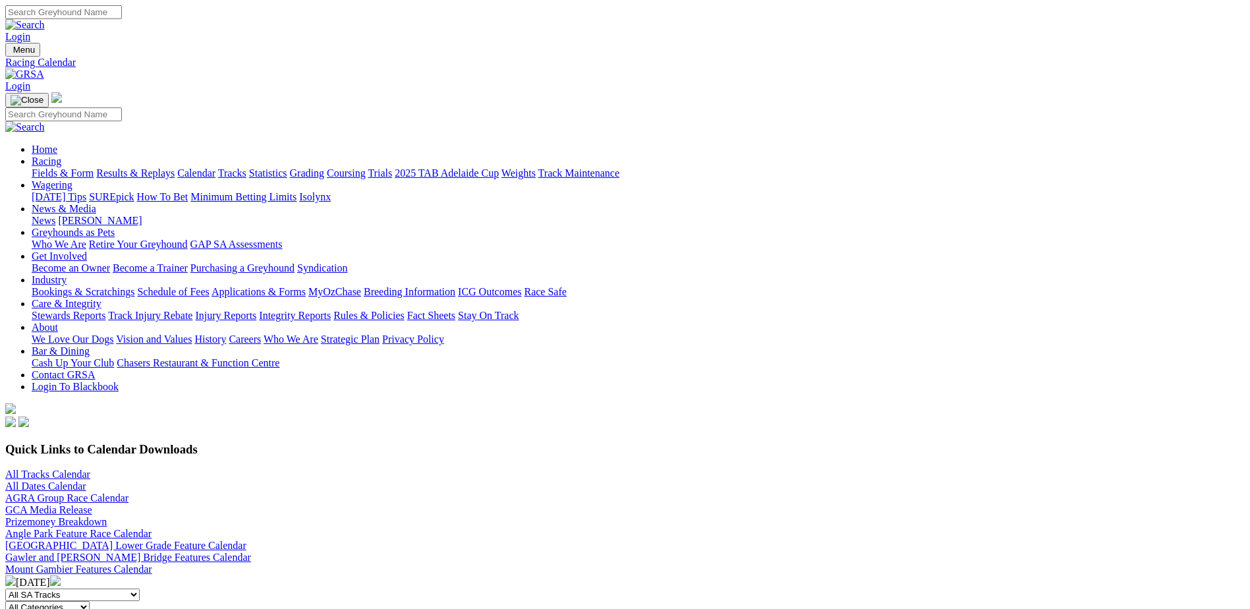
click at [122, 18] on input "Search" at bounding box center [63, 12] width 117 height 14
type input "king cordite"
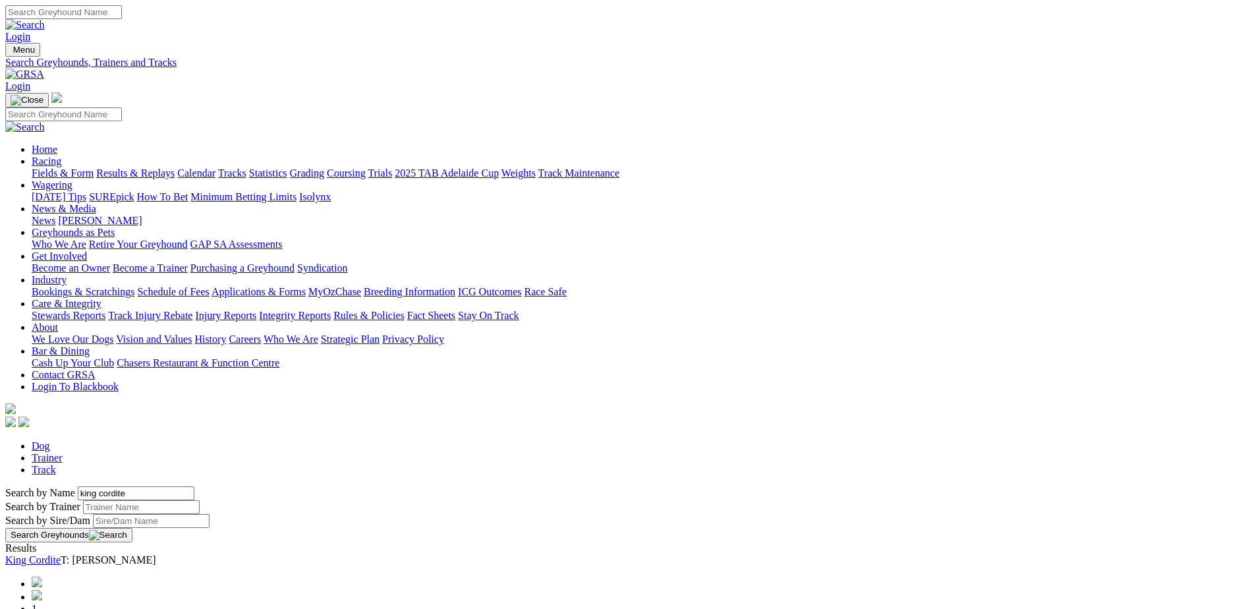
click at [61, 554] on link "King Cordite" at bounding box center [32, 559] width 55 height 11
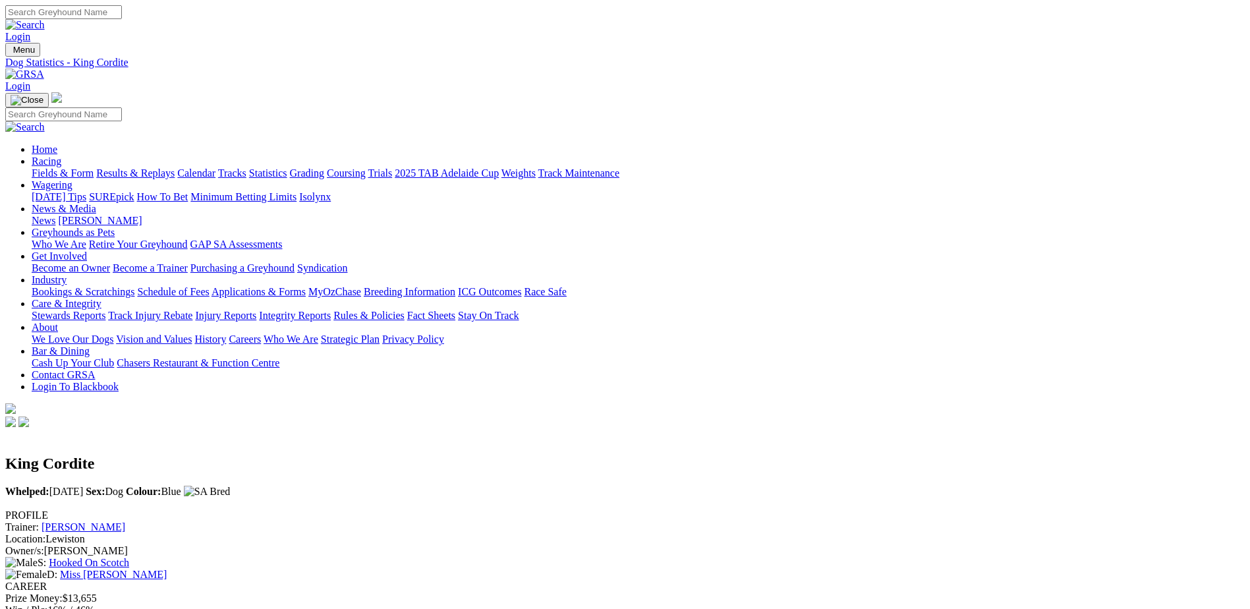
click at [94, 167] on link "Fields & Form" at bounding box center [63, 172] width 62 height 11
